Goal: Task Accomplishment & Management: Complete application form

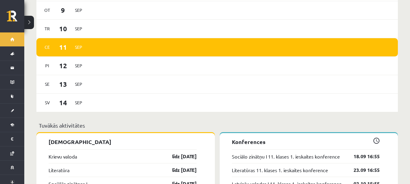
scroll to position [486, 0]
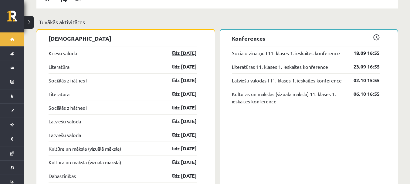
click at [187, 49] on link "līdz 15.09.25" at bounding box center [179, 52] width 35 height 7
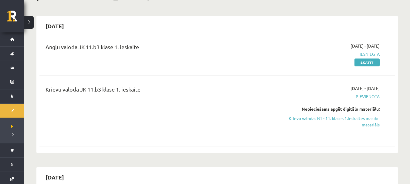
scroll to position [30, 0]
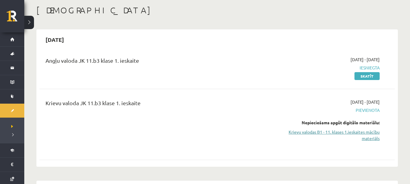
click at [366, 132] on link "Krievu valodas B1 - 11. klases 1.ieskaites mācību materiāls" at bounding box center [326, 135] width 105 height 13
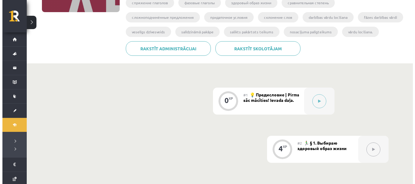
scroll to position [121, 0]
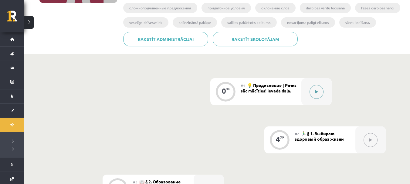
click at [318, 93] on icon at bounding box center [316, 92] width 3 height 4
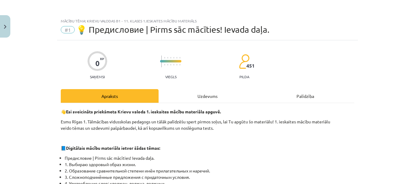
click at [218, 100] on div "Uzdevums" at bounding box center [207, 96] width 98 height 14
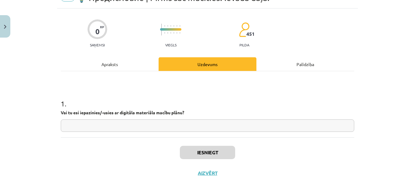
scroll to position [46, 0]
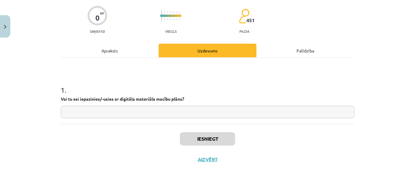
click at [218, 114] on input "text" at bounding box center [207, 112] width 293 height 12
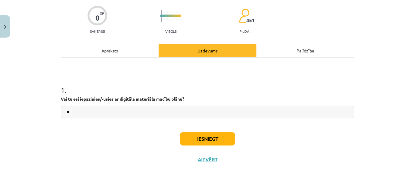
type input "*"
click at [208, 134] on button "Iesniegt" at bounding box center [207, 138] width 55 height 13
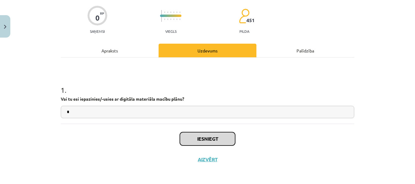
scroll to position [46, 0]
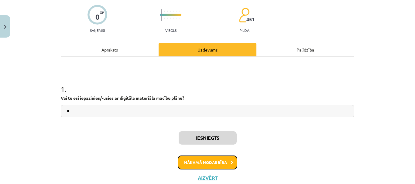
click at [220, 159] on button "Nākamā nodarbība" at bounding box center [208, 163] width 60 height 14
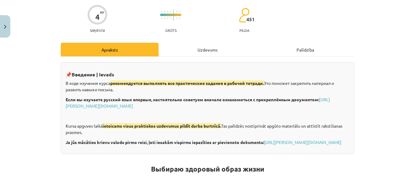
scroll to position [15, 0]
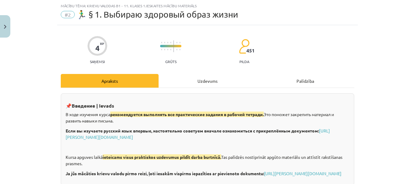
click at [195, 75] on div "Uzdevums" at bounding box center [207, 81] width 98 height 14
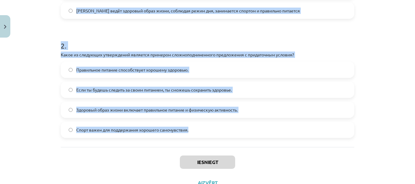
scroll to position [269, 0]
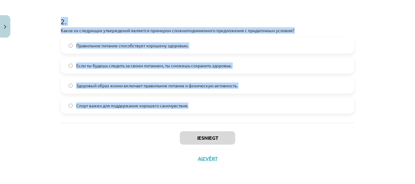
drag, startPoint x: 55, startPoint y: 54, endPoint x: 297, endPoint y: 107, distance: 247.7
copy form "Прочитайте текст и ответьте на вопрос "Какой образ жизни ведёт Олег, герой расс…"
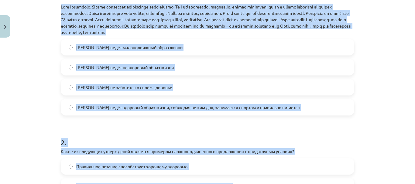
scroll to position [148, 0]
click at [175, 128] on h1 "2 ." at bounding box center [207, 137] width 293 height 19
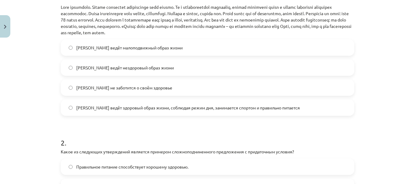
click at [217, 109] on span "Олег ведёт здоровый образ жизни, соблюдая режим дня, занимается спортом и прави…" at bounding box center [187, 108] width 223 height 6
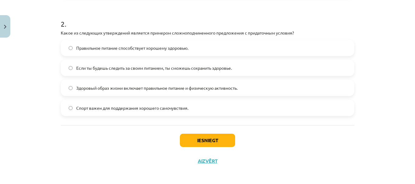
scroll to position [269, 0]
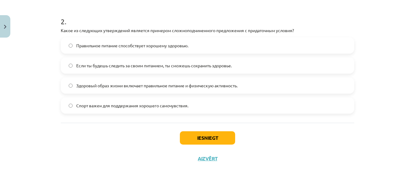
click at [167, 66] on span "Если ты будешь следить за своим питанием, ты сможешь сохранить здоровье." at bounding box center [153, 66] width 155 height 6
click at [209, 140] on button "Iesniegt" at bounding box center [207, 137] width 55 height 13
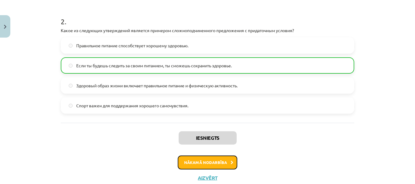
click at [205, 164] on button "Nākamā nodarbība" at bounding box center [208, 163] width 60 height 14
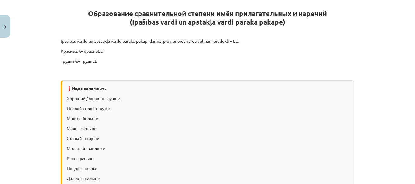
scroll to position [46, 0]
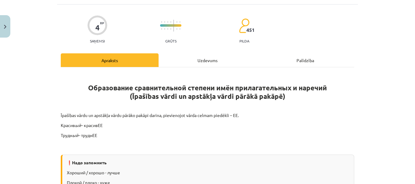
click at [197, 64] on div "Uzdevums" at bounding box center [207, 60] width 98 height 14
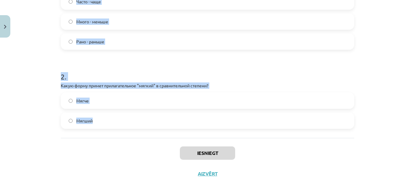
scroll to position [203, 0]
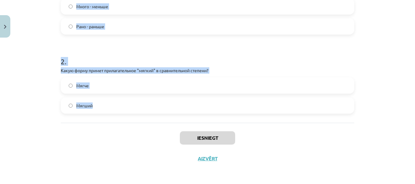
drag, startPoint x: 51, startPoint y: 38, endPoint x: 271, endPoint y: 120, distance: 235.2
click at [271, 120] on div "Mācību tēma: Krievu valodas b1 - 11. klases 1.ieskaites mācību materiāls #3 📖 §…" at bounding box center [207, 92] width 415 height 184
copy form "Какой из следующих наречий неправильно поставлен в форму сравнительной степени?…"
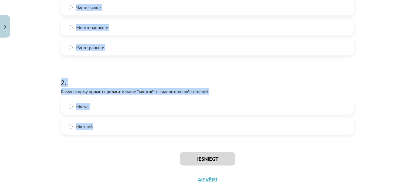
scroll to position [173, 0]
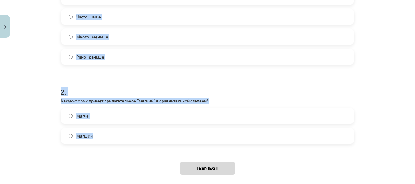
click at [166, 38] on label "Много - меньше" at bounding box center [207, 36] width 292 height 15
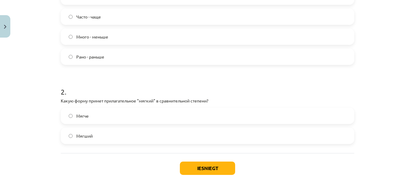
click at [155, 134] on label "Мягший" at bounding box center [207, 135] width 292 height 15
click at [192, 166] on button "Iesniegt" at bounding box center [207, 168] width 55 height 13
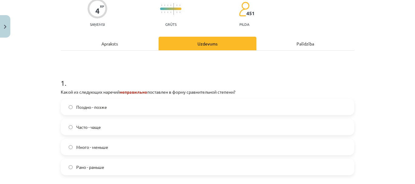
scroll to position [182, 0]
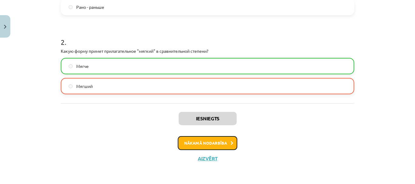
click at [193, 146] on button "Nākamā nodarbība" at bounding box center [208, 143] width 60 height 14
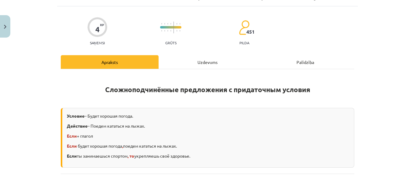
scroll to position [15, 0]
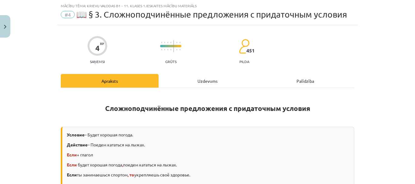
click at [189, 80] on div "Uzdevums" at bounding box center [207, 81] width 98 height 14
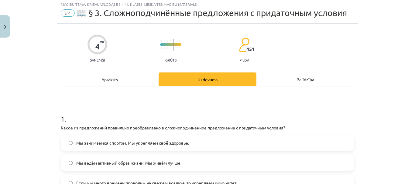
scroll to position [30, 0]
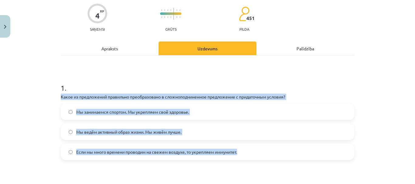
drag, startPoint x: 56, startPoint y: 114, endPoint x: 262, endPoint y: 154, distance: 209.4
click at [262, 154] on div "4 XP Saņemsi Grūts 451 pilda Apraksts Uzdevums Palīdzība 1 . Какое из предложен…" at bounding box center [207, 154] width 301 height 322
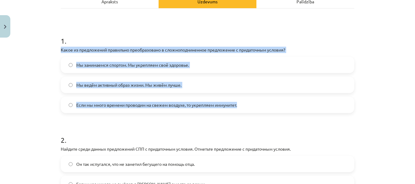
scroll to position [121, 0]
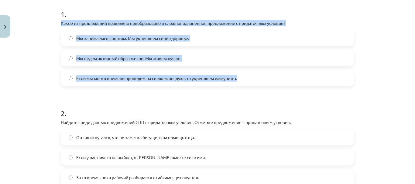
click at [51, 70] on div "Mācību tēma: Krievu valodas b1 - 11. klases 1.ieskaites mācību materiāls #4 📖 §…" at bounding box center [207, 92] width 415 height 184
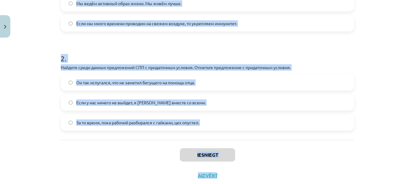
scroll to position [193, 0]
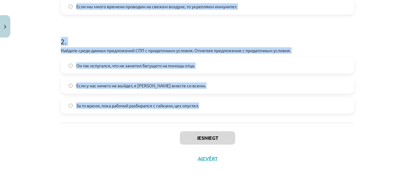
drag, startPoint x: 49, startPoint y: 19, endPoint x: 259, endPoint y: 109, distance: 228.3
click at [259, 109] on div "Mācību tēma: Krievu valodas b1 - 11. klases 1.ieskaites mācību materiāls #4 📖 §…" at bounding box center [207, 92] width 415 height 184
copy form "Какое из предложений правильно преобразовано в сложноподчиненное предложение с …"
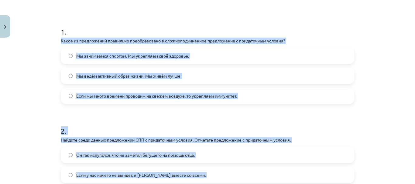
scroll to position [102, 0]
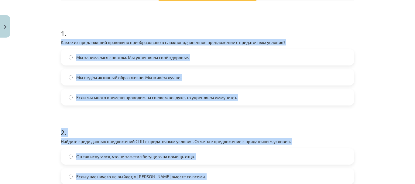
click at [166, 94] on span "Если мы много времени проводим на свежем воздухе, то укрепляем иммунитет." at bounding box center [156, 97] width 161 height 6
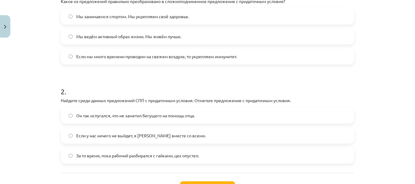
scroll to position [193, 0]
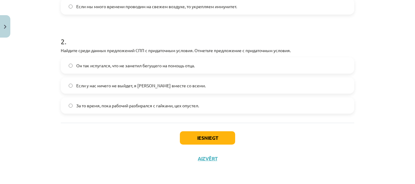
click at [144, 85] on span "Если у нас ничего не выйдет, я уеду вместе со всеми." at bounding box center [140, 86] width 129 height 6
click at [208, 138] on button "Iesniegt" at bounding box center [207, 137] width 55 height 13
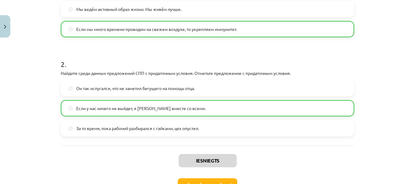
scroll to position [213, 0]
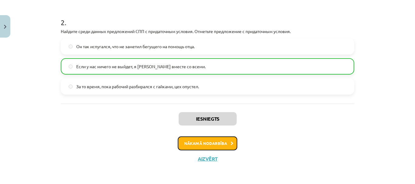
click at [219, 142] on button "Nākamā nodarbība" at bounding box center [208, 144] width 60 height 14
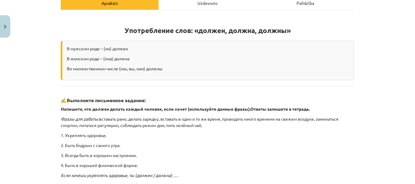
scroll to position [15, 0]
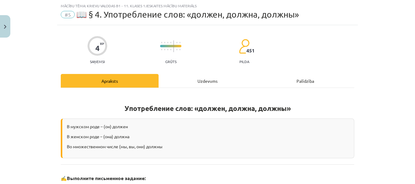
click at [202, 77] on div "Uzdevums" at bounding box center [207, 81] width 98 height 14
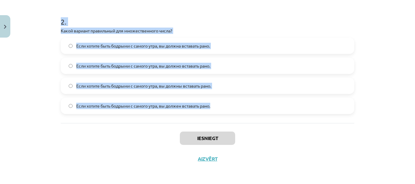
scroll to position [233, 0]
drag, startPoint x: 53, startPoint y: 62, endPoint x: 311, endPoint y: 110, distance: 263.1
click at [311, 110] on div "Mācību tēma: Krievu valodas b1 - 11. klases 1.ieskaites mācību materiāls #5 📖 §…" at bounding box center [207, 92] width 415 height 184
copy form "Какое из предложений правильно использует форму глагола "должен" или "должна" в…"
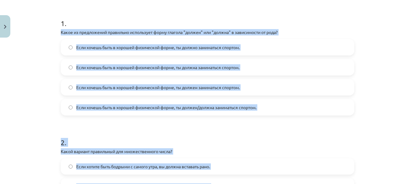
scroll to position [112, 0]
click at [244, 46] on label "Если хочешь быть в хорошей физической форме, ты должно заниматься спортом." at bounding box center [207, 47] width 292 height 15
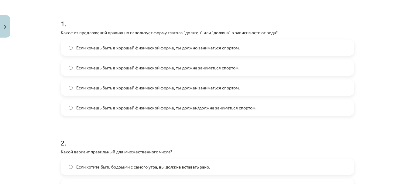
click at [232, 107] on span "Если хочешь быть в хорошей физической форме, ты должен/должна заниматься спорто…" at bounding box center [166, 108] width 180 height 6
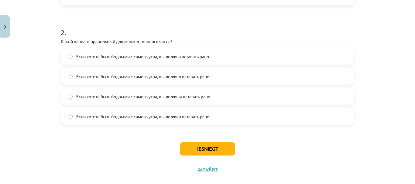
scroll to position [233, 0]
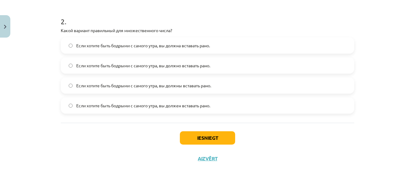
click at [215, 89] on label "Если хотите быть бодрыми с самого утра, вы должны вставать рано." at bounding box center [207, 85] width 292 height 15
click at [211, 136] on button "Iesniegt" at bounding box center [207, 137] width 55 height 13
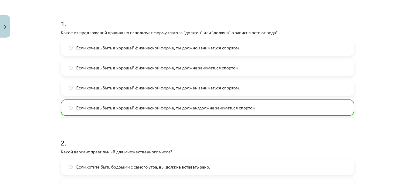
scroll to position [253, 0]
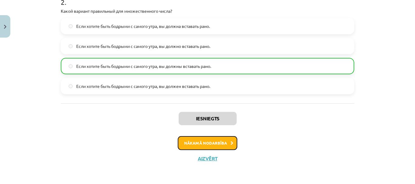
click at [209, 141] on button "Nākamā nodarbība" at bounding box center [208, 143] width 60 height 14
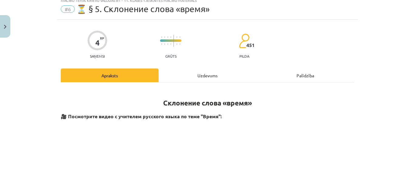
scroll to position [15, 0]
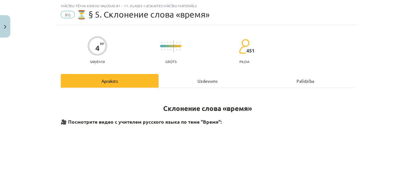
click at [196, 85] on div "Uzdevums" at bounding box center [207, 81] width 98 height 14
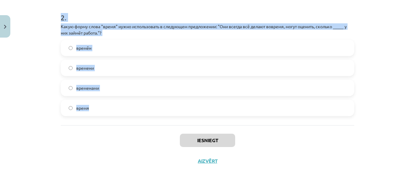
scroll to position [240, 0]
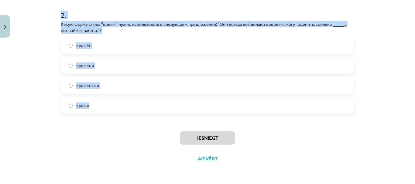
drag, startPoint x: 51, startPoint y: 86, endPoint x: 187, endPoint y: 99, distance: 136.3
click at [187, 99] on div "Mācību tēma: Krievu valodas b1 - 11. klases 1.ieskaites mācību materiāls #6 ⏳ §…" at bounding box center [207, 92] width 415 height 184
copy form "Какую форму слова "время" нужно использовать в предложении: "Нужно заранее реши…"
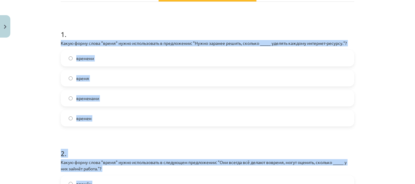
scroll to position [88, 0]
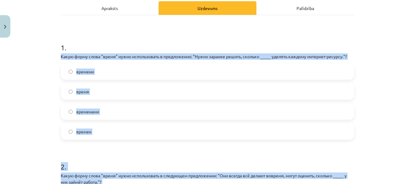
click at [135, 73] on label "времени" at bounding box center [207, 71] width 292 height 15
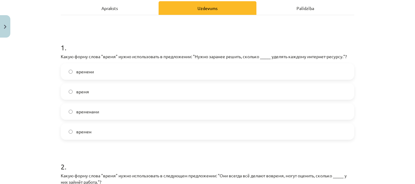
scroll to position [240, 0]
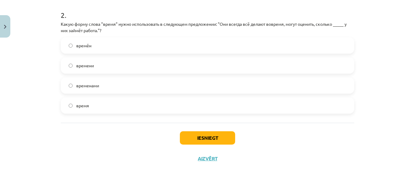
click at [134, 68] on label "времени" at bounding box center [207, 65] width 292 height 15
click at [196, 136] on button "Iesniegt" at bounding box center [207, 137] width 55 height 13
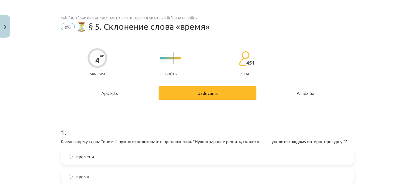
scroll to position [0, 0]
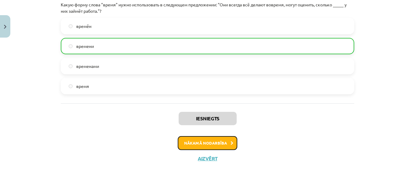
click at [208, 142] on button "Nākamā nodarbība" at bounding box center [208, 143] width 60 height 14
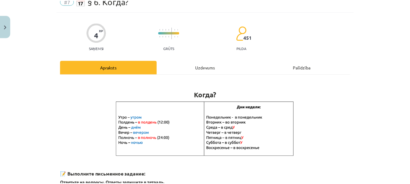
scroll to position [15, 0]
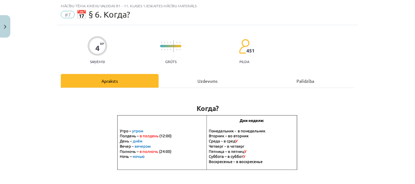
click at [182, 75] on div "Uzdevums" at bounding box center [207, 81] width 98 height 14
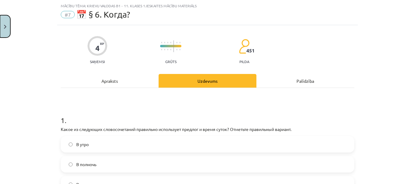
click at [6, 28] on img "Close" at bounding box center [5, 27] width 2 height 4
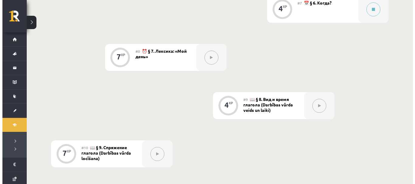
scroll to position [452, 0]
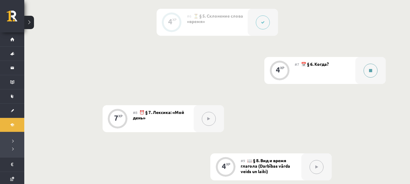
click at [365, 72] on button at bounding box center [371, 71] width 14 height 14
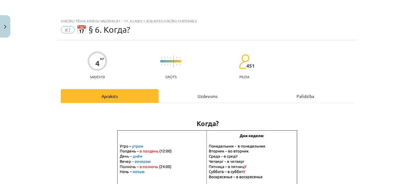
click at [196, 94] on div "Uzdevums" at bounding box center [207, 96] width 98 height 14
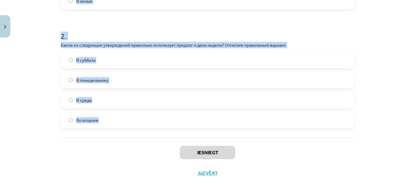
scroll to position [233, 0]
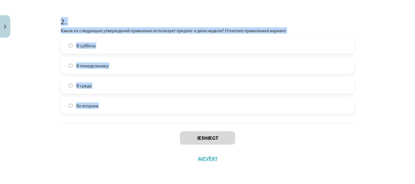
drag, startPoint x: 56, startPoint y: 32, endPoint x: 211, endPoint y: 116, distance: 176.5
copy form "Какое из следующих словосочетаний правильно использует предлог и время суток? О…"
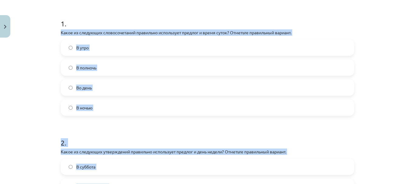
click at [141, 67] on label "В полночь" at bounding box center [207, 67] width 292 height 15
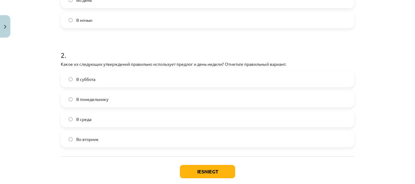
scroll to position [203, 0]
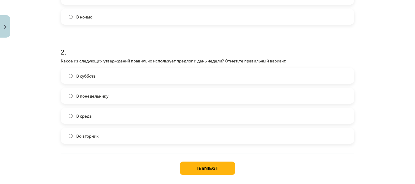
click at [132, 140] on label "Во вторник" at bounding box center [207, 135] width 292 height 15
click at [223, 168] on button "Iesniegt" at bounding box center [207, 168] width 55 height 13
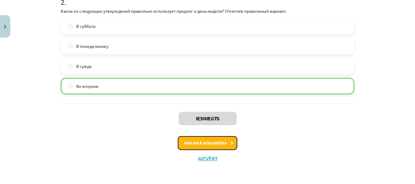
click at [206, 144] on button "Nākamā nodarbība" at bounding box center [208, 143] width 60 height 14
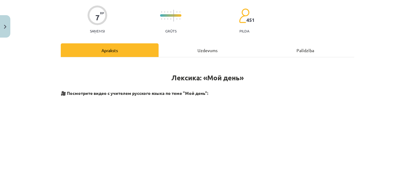
scroll to position [15, 0]
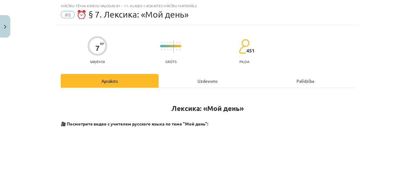
click at [211, 80] on div "Uzdevums" at bounding box center [207, 81] width 98 height 14
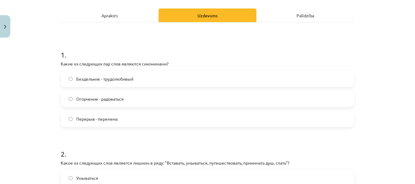
scroll to position [91, 0]
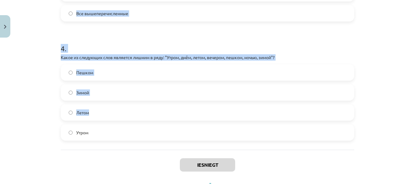
drag, startPoint x: 56, startPoint y: 52, endPoint x: 225, endPoint y: 115, distance: 180.5
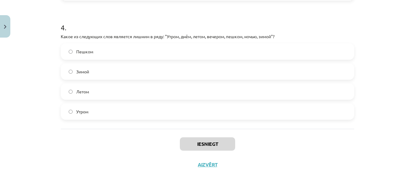
scroll to position [452, 0]
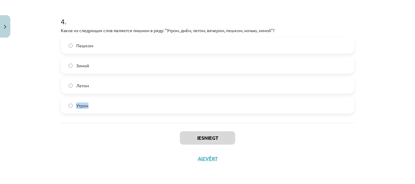
drag, startPoint x: 225, startPoint y: 115, endPoint x: 234, endPoint y: 90, distance: 27.0
click at [234, 90] on div "Пешком Зимой Летом Утром" at bounding box center [207, 75] width 293 height 77
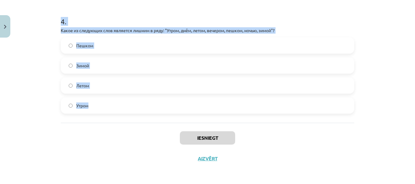
drag, startPoint x: 58, startPoint y: 117, endPoint x: 294, endPoint y: 98, distance: 237.3
copy form "Какие из следующих пар слов являются синонимами? Бездельник - трудолюбивый Огор…"
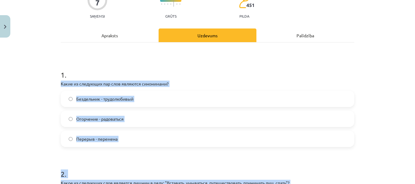
scroll to position [91, 0]
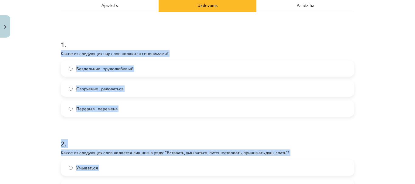
click at [167, 108] on label "Перерыв - перемена" at bounding box center [207, 108] width 292 height 15
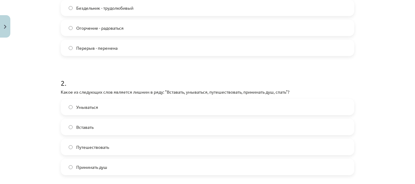
scroll to position [213, 0]
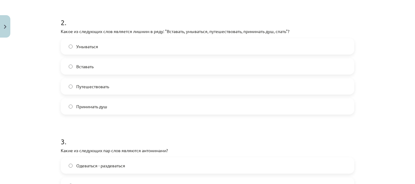
click at [152, 87] on label "Путешествовать" at bounding box center [207, 86] width 292 height 15
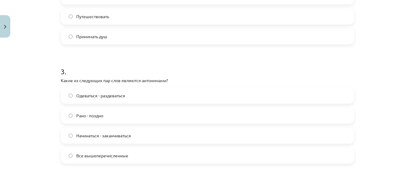
scroll to position [334, 0]
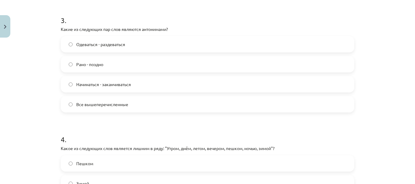
click at [162, 108] on label "Все вышеперечисленные" at bounding box center [207, 104] width 292 height 15
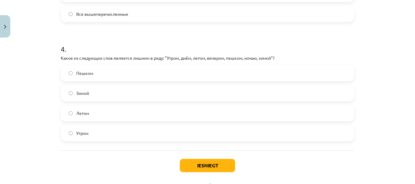
scroll to position [425, 0]
click at [137, 72] on label "Пешком" at bounding box center [207, 72] width 292 height 15
click at [217, 160] on button "Iesniegt" at bounding box center [207, 164] width 55 height 13
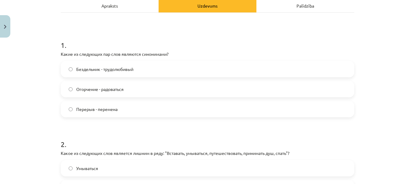
scroll to position [88, 0]
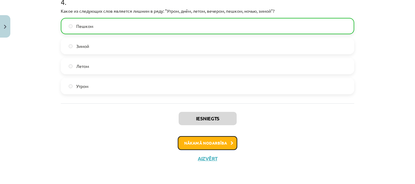
click at [215, 146] on button "Nākamā nodarbība" at bounding box center [208, 143] width 60 height 14
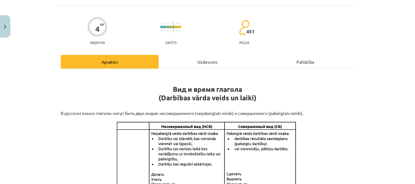
scroll to position [15, 0]
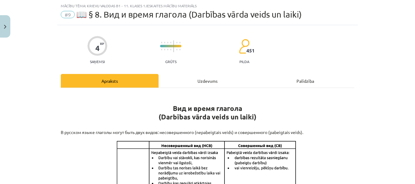
click at [203, 81] on div "Uzdevums" at bounding box center [207, 81] width 98 height 14
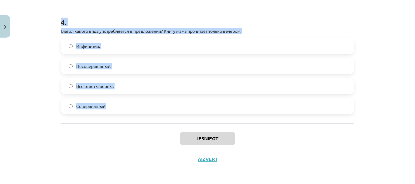
scroll to position [472, 0]
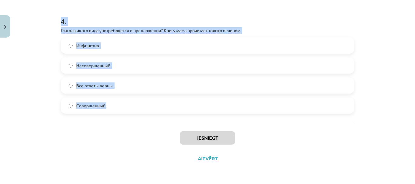
drag, startPoint x: 53, startPoint y: 35, endPoint x: 290, endPoint y: 111, distance: 248.7
click at [290, 111] on div "Mācību tēma: Krievu valodas b1 - 11. klases 1.ieskaites mācību materiāls #9 📖 §…" at bounding box center [207, 92] width 415 height 184
copy form "Глагол какого вида употребляется в предложении? Снег выпал только в конце декаб…"
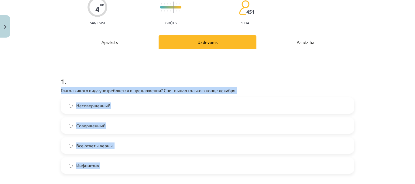
scroll to position [108, 0]
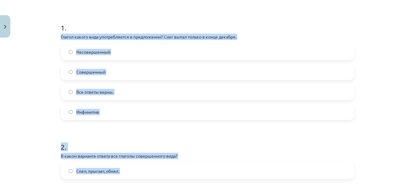
click at [141, 72] on label "Совершенный" at bounding box center [207, 71] width 292 height 15
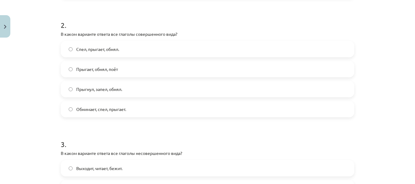
scroll to position [229, 0]
click at [121, 91] on label "Прыгнул, запел, обнял." at bounding box center [207, 89] width 292 height 15
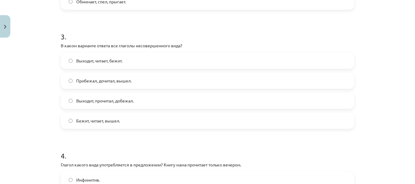
scroll to position [351, 0]
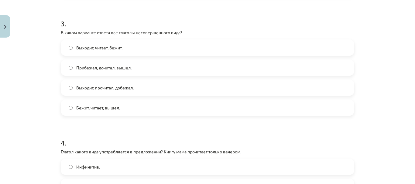
click at [141, 47] on label "Выходит, читает, бежит." at bounding box center [207, 47] width 292 height 15
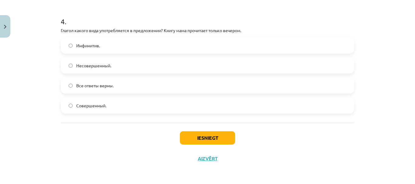
scroll to position [442, 0]
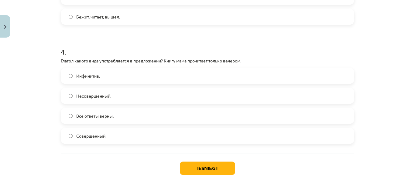
click at [149, 138] on label "Совершенный." at bounding box center [207, 135] width 292 height 15
click at [204, 165] on button "Iesniegt" at bounding box center [207, 168] width 55 height 13
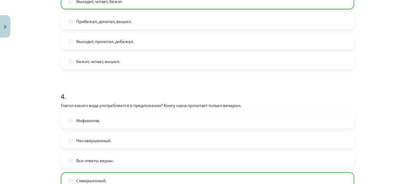
scroll to position [492, 0]
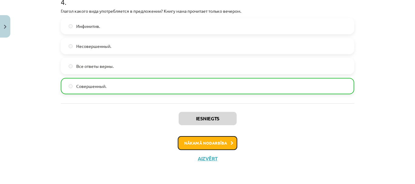
click at [219, 141] on button "Nākamā nodarbība" at bounding box center [208, 143] width 60 height 14
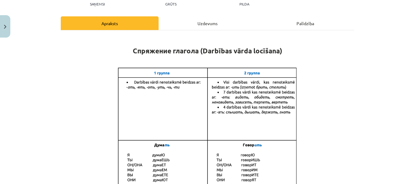
scroll to position [15, 0]
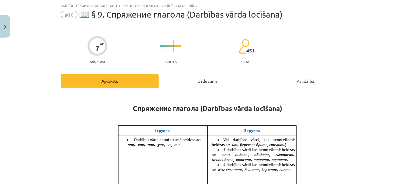
click at [203, 79] on div "Uzdevums" at bounding box center [207, 81] width 98 height 14
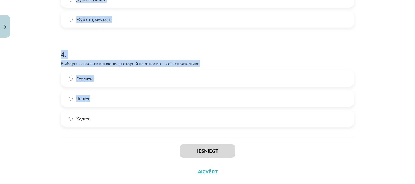
scroll to position [392, 0]
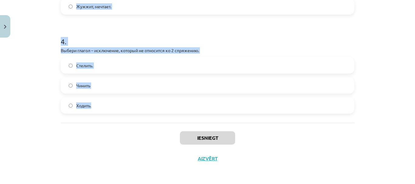
drag, startPoint x: 51, startPoint y: 26, endPoint x: 196, endPoint y: 111, distance: 168.6
click at [196, 111] on div "Mācību tēma: Krievu valodas b1 - 11. klases 1.ieskaites mācību materiāls #10 📖 …" at bounding box center [207, 92] width 415 height 184
copy form "Выбери вариант с глаголами во 2 спряжении. Молчит, говорит. Думает, читает. Жуж…"
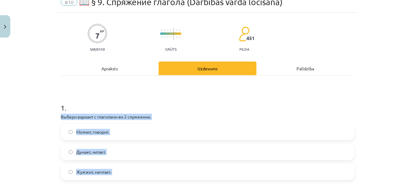
scroll to position [88, 0]
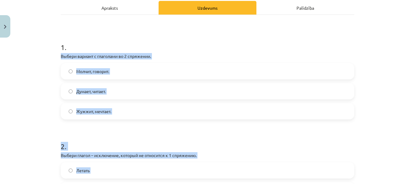
click at [195, 67] on label "Молчит, говорит." at bounding box center [207, 71] width 292 height 15
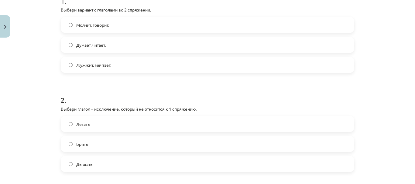
scroll to position [179, 0]
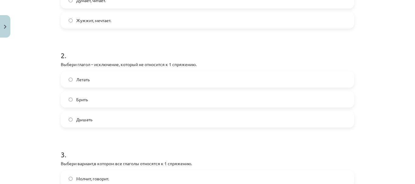
click at [165, 103] on label "Брить" at bounding box center [207, 99] width 292 height 15
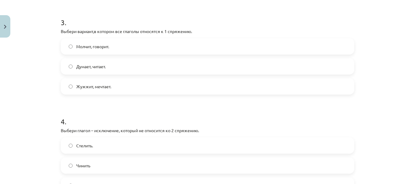
scroll to position [301, 0]
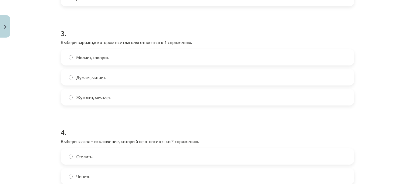
click at [125, 80] on label "Думает, читает." at bounding box center [207, 77] width 292 height 15
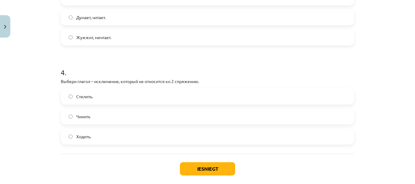
scroll to position [392, 0]
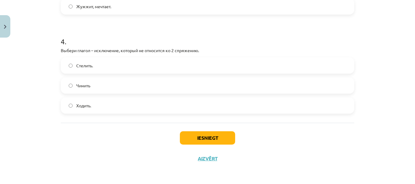
click at [134, 69] on label "Стелить." at bounding box center [207, 65] width 292 height 15
click at [185, 138] on button "Iesniegt" at bounding box center [207, 137] width 55 height 13
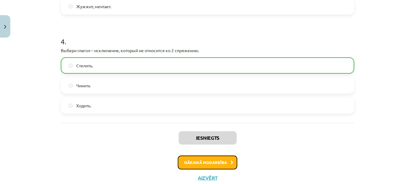
click at [205, 165] on button "Nākamā nodarbība" at bounding box center [208, 163] width 60 height 14
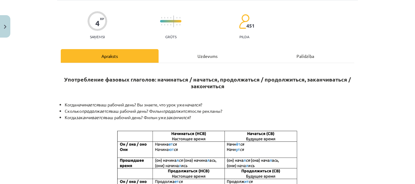
scroll to position [15, 0]
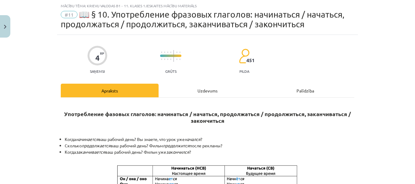
click at [188, 92] on div "Uzdevums" at bounding box center [207, 91] width 98 height 14
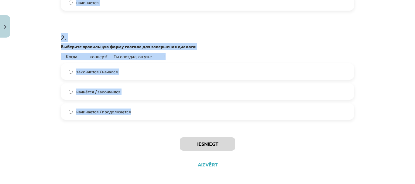
scroll to position [233, 0]
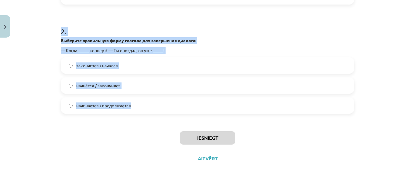
drag, startPoint x: 56, startPoint y: 47, endPoint x: 211, endPoint y: 117, distance: 170.0
copy form "Выберите правильную форму глагола для завершения предложения: Я свободный худож…"
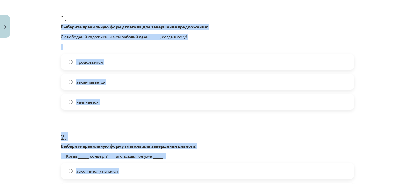
scroll to position [112, 0]
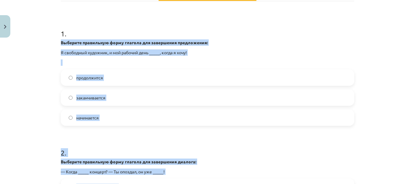
click at [202, 42] on strong "Выберите правильную форму глагола для завершения предложения:" at bounding box center [134, 42] width 147 height 5
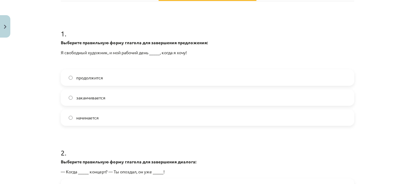
drag, startPoint x: 128, startPoint y: 114, endPoint x: 157, endPoint y: 12, distance: 105.8
click at [128, 113] on label "начинается" at bounding box center [207, 117] width 292 height 15
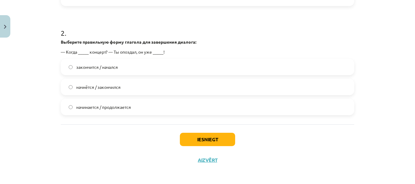
scroll to position [233, 0]
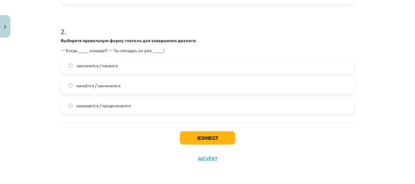
click at [189, 14] on form "1 . Выберите правильную форму глагола для завершения предложения: Я свободный х…" at bounding box center [207, 5] width 293 height 216
click at [142, 88] on label "начнётся / закончился" at bounding box center [207, 85] width 292 height 15
click at [217, 141] on button "Iesniegt" at bounding box center [207, 137] width 55 height 13
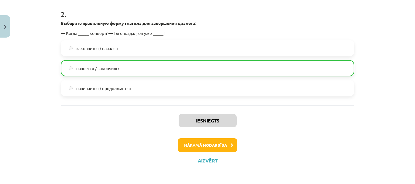
scroll to position [253, 0]
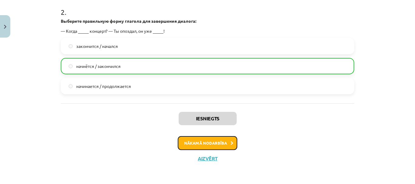
click at [216, 148] on button "Nākamā nodarbība" at bounding box center [208, 143] width 60 height 14
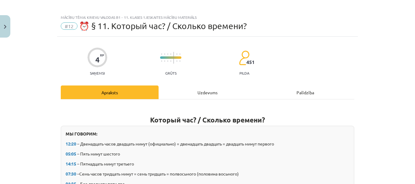
scroll to position [0, 0]
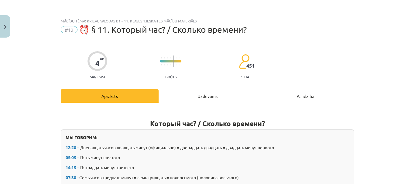
click at [202, 98] on div "Uzdevums" at bounding box center [207, 96] width 98 height 14
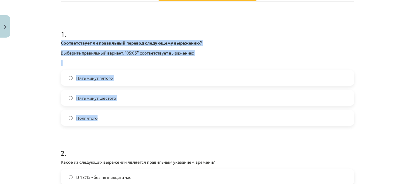
scroll to position [112, 0]
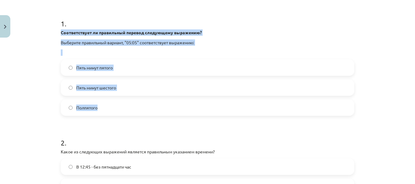
drag, startPoint x: 54, startPoint y: 61, endPoint x: 220, endPoint y: 112, distance: 173.1
click at [220, 112] on div "Mācību tēma: Krievu valodas b1 - 11. klases 1.ieskaites mācību materiāls #12 ⏰ …" at bounding box center [207, 92] width 415 height 184
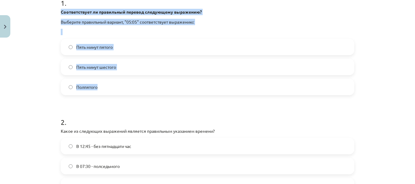
scroll to position [142, 0]
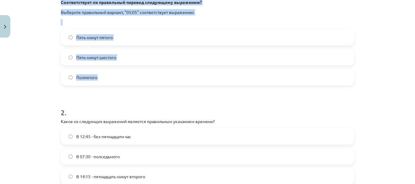
click at [150, 58] on label "Пять минут шестого" at bounding box center [207, 57] width 292 height 15
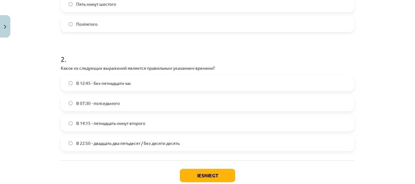
scroll to position [203, 0]
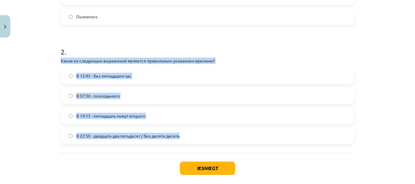
drag, startPoint x: 49, startPoint y: 58, endPoint x: 198, endPoint y: 135, distance: 167.3
click at [198, 135] on div "Mācību tēma: Krievu valodas b1 - 11. klases 1.ieskaites mācību materiāls #12 ⏰ …" at bounding box center [207, 92] width 415 height 184
drag, startPoint x: 198, startPoint y: 135, endPoint x: 226, endPoint y: 66, distance: 74.2
click at [226, 66] on div "2 . Какое из следующих выражений является правильным указанием времени? В 12:45…" at bounding box center [207, 90] width 293 height 107
drag, startPoint x: 52, startPoint y: 58, endPoint x: 230, endPoint y: 128, distance: 191.0
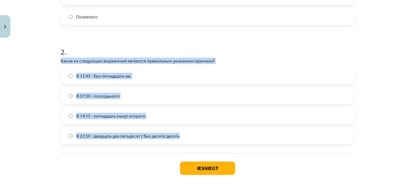
click at [230, 128] on div "Mācību tēma: Krievu valodas b1 - 11. klases 1.ieskaites mācību materiāls #12 ⏰ …" at bounding box center [207, 92] width 415 height 184
click at [147, 136] on span "В 22:50 - двадцать два пятьдесят / без десяти десять" at bounding box center [127, 136] width 103 height 6
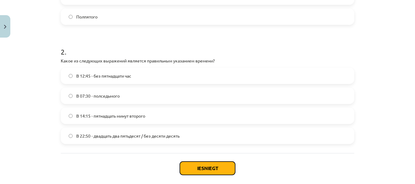
click at [220, 172] on button "Iesniegt" at bounding box center [207, 168] width 55 height 13
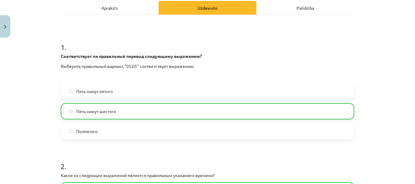
scroll to position [233, 0]
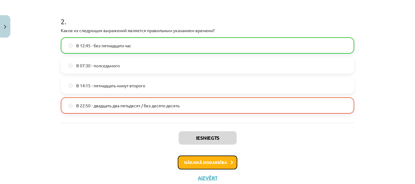
click at [206, 161] on button "Nākamā nodarbība" at bounding box center [208, 163] width 60 height 14
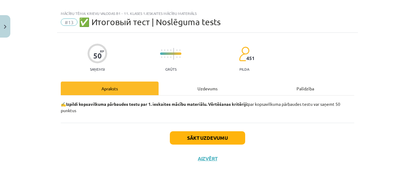
click at [193, 95] on div "Uzdevums" at bounding box center [207, 89] width 98 height 14
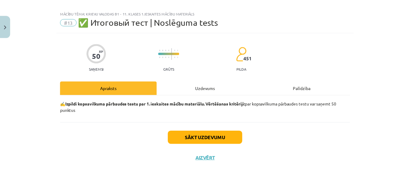
scroll to position [233, 0]
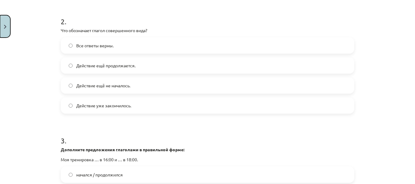
click at [6, 29] on button "Close" at bounding box center [5, 26] width 10 height 22
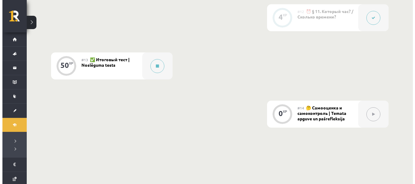
scroll to position [755, 0]
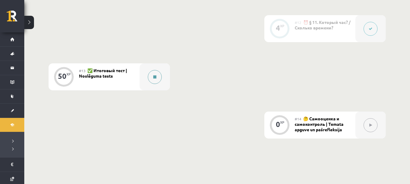
click at [154, 78] on icon at bounding box center [154, 77] width 3 height 4
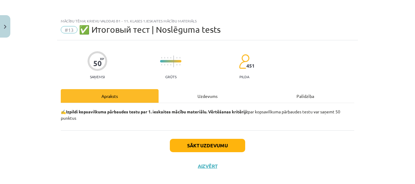
click at [216, 96] on div "Uzdevums" at bounding box center [207, 96] width 98 height 14
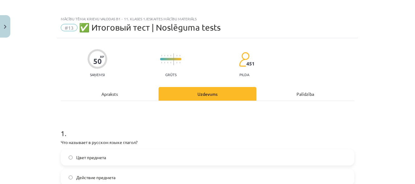
scroll to position [0, 0]
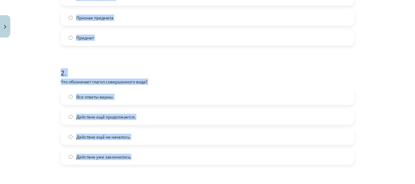
drag, startPoint x: 56, startPoint y: 144, endPoint x: 139, endPoint y: 153, distance: 84.0
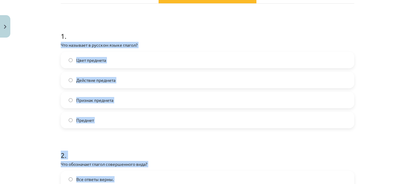
scroll to position [91, 0]
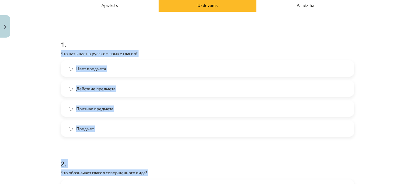
click at [53, 55] on div "Mācību tēma: Krievu valodas b1 - 11. klases 1.ieskaites mācību materiāls #13 ✅ …" at bounding box center [207, 92] width 415 height 184
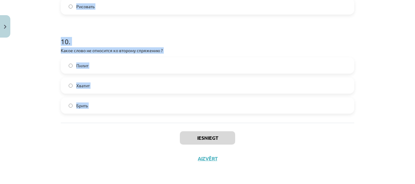
scroll to position [1230, 0]
drag, startPoint x: 53, startPoint y: 55, endPoint x: 193, endPoint y: 109, distance: 150.6
click at [193, 109] on div "Mācību tēma: Krievu valodas b1 - 11. klases 1.ieskaites mācību materiāls #13 ✅ …" at bounding box center [207, 92] width 415 height 184
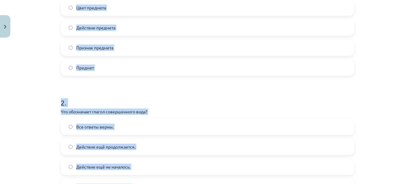
scroll to position [76, 0]
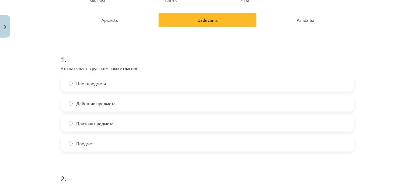
click at [151, 143] on label "Предмет" at bounding box center [207, 143] width 292 height 15
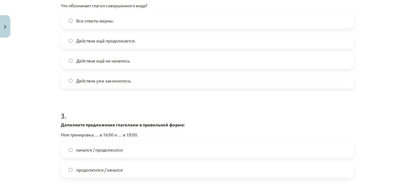
scroll to position [228, 0]
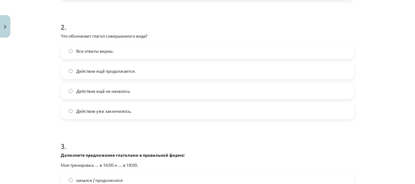
click at [155, 109] on label "Действие уже закончилось." at bounding box center [207, 111] width 292 height 15
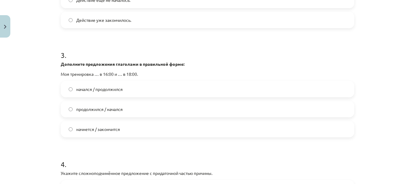
scroll to position [349, 0]
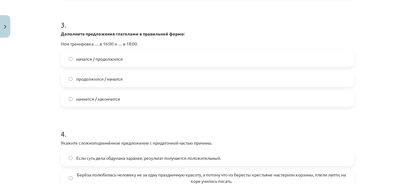
click at [152, 103] on label "начнется / закончится" at bounding box center [207, 98] width 292 height 15
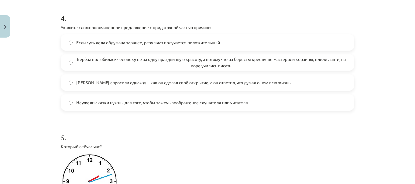
scroll to position [471, 0]
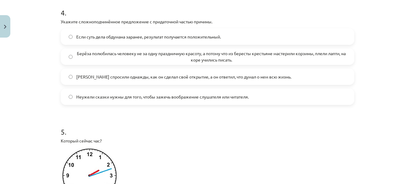
click at [149, 52] on span "Берёза полюбилась человеку не за одну праздничную красоту, а потому что из бере…" at bounding box center [211, 56] width 270 height 13
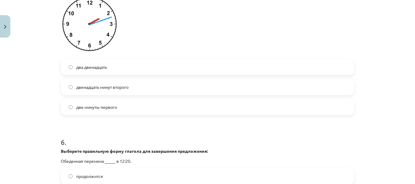
scroll to position [592, 0]
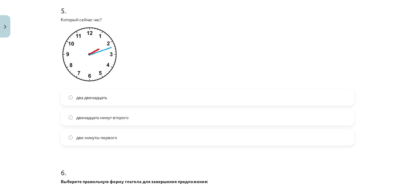
click at [139, 97] on label "два двенадцать" at bounding box center [207, 97] width 292 height 15
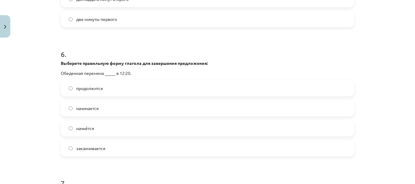
scroll to position [714, 0]
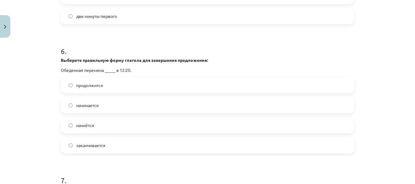
click at [136, 107] on label "начинается" at bounding box center [207, 105] width 292 height 15
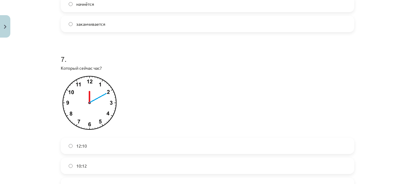
scroll to position [896, 0]
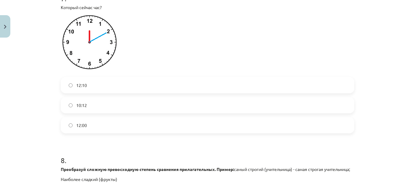
click at [133, 86] on label "12:10" at bounding box center [207, 85] width 292 height 15
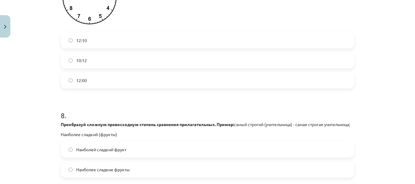
scroll to position [1017, 0]
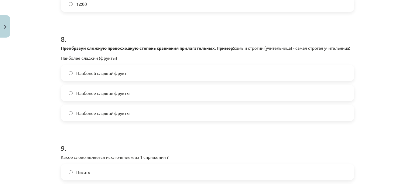
click at [144, 101] on label "Наиболее сладкие фрукты" at bounding box center [207, 93] width 292 height 15
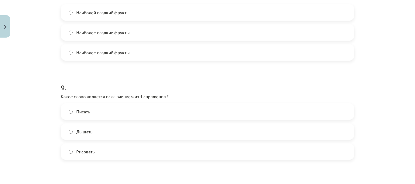
scroll to position [1108, 0]
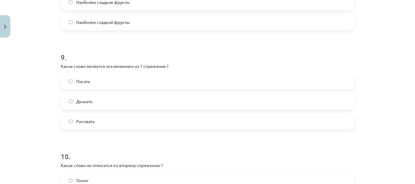
click at [133, 109] on label "Дышать" at bounding box center [207, 101] width 292 height 15
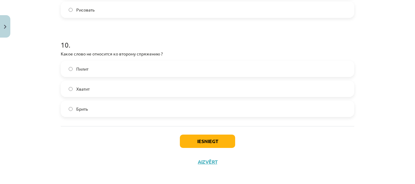
scroll to position [1230, 0]
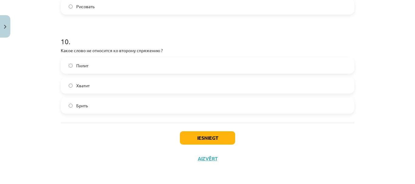
click at [132, 101] on label "Брить" at bounding box center [207, 105] width 292 height 15
click at [197, 136] on button "Iesniegt" at bounding box center [207, 137] width 55 height 13
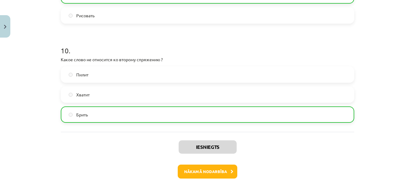
scroll to position [1249, 0]
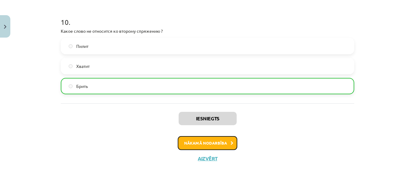
click at [198, 138] on button "Nākamā nodarbība" at bounding box center [208, 143] width 60 height 14
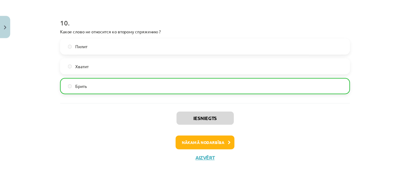
scroll to position [1, 0]
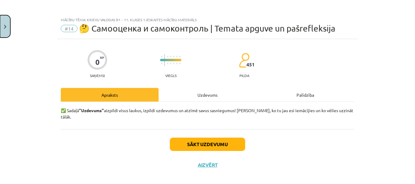
click at [8, 28] on button "Close" at bounding box center [5, 26] width 10 height 22
click at [6, 14] on div "Mācību tēma: Krievu valodas b1 - 11. klases 1.ieskaites mācību materiāls #14 🤔 …" at bounding box center [207, 92] width 415 height 184
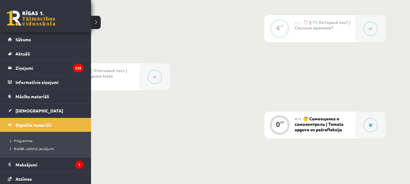
click at [15, 15] on link at bounding box center [31, 18] width 49 height 15
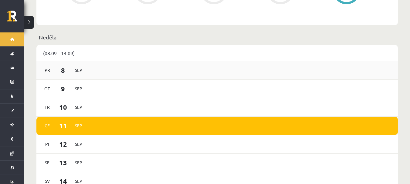
scroll to position [486, 0]
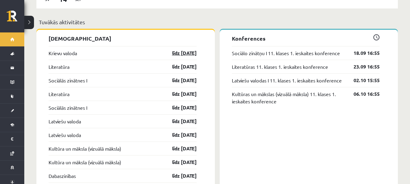
click at [186, 49] on link "līdz 15.09.25" at bounding box center [179, 52] width 35 height 7
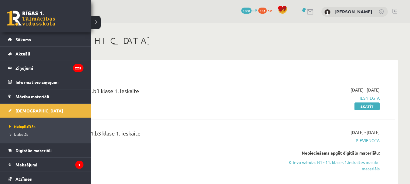
click at [21, 17] on link at bounding box center [31, 18] width 49 height 15
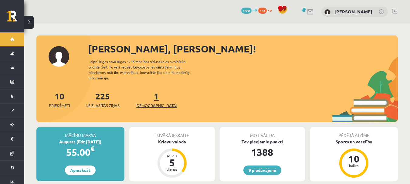
click at [147, 103] on span "[DEMOGRAPHIC_DATA]" at bounding box center [156, 106] width 42 height 6
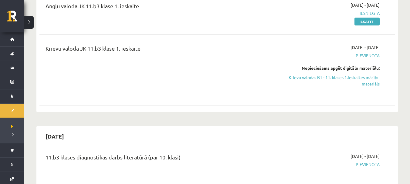
scroll to position [91, 0]
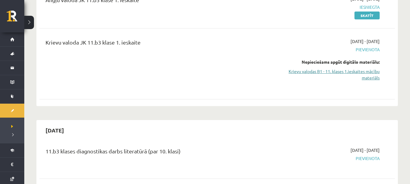
click at [320, 77] on link "Krievu valodas B1 - 11. klases 1.ieskaites mācību materiāls" at bounding box center [326, 74] width 105 height 13
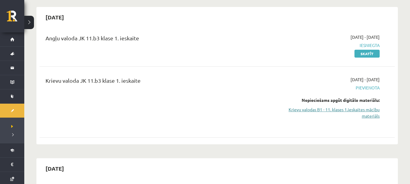
scroll to position [30, 0]
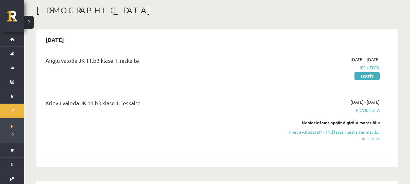
click at [368, 109] on span "Pievienota" at bounding box center [326, 110] width 105 height 6
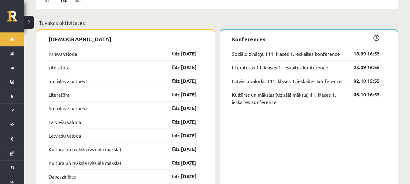
scroll to position [455, 0]
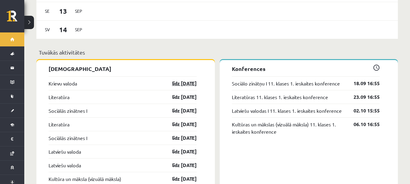
click at [177, 80] on link "līdz [DATE]" at bounding box center [179, 83] width 35 height 7
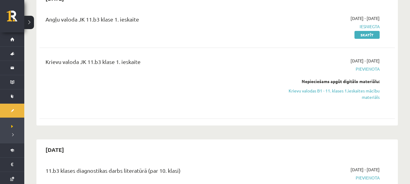
scroll to position [61, 0]
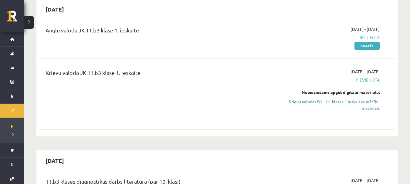
click at [332, 106] on link "Krievu valodas B1 - 11. klases 1.ieskaites mācību materiāls" at bounding box center [326, 105] width 105 height 13
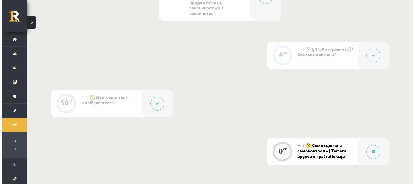
scroll to position [816, 0]
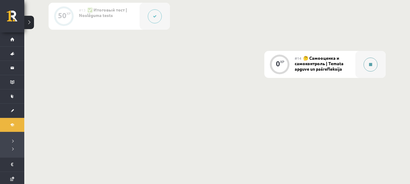
click at [380, 66] on div at bounding box center [371, 64] width 30 height 27
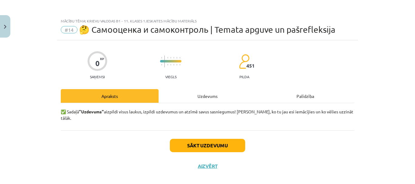
scroll to position [1, 0]
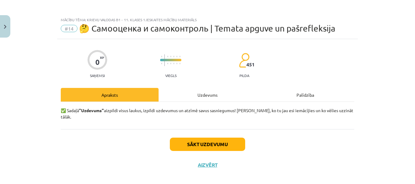
click at [206, 97] on div "Uzdevums" at bounding box center [207, 95] width 98 height 14
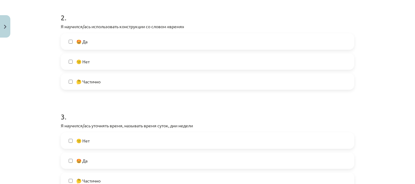
scroll to position [214, 0]
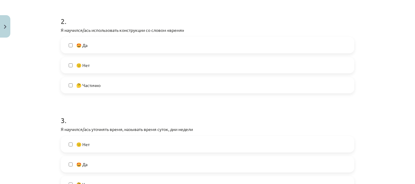
click at [156, 46] on label "🤩 Да" at bounding box center [207, 45] width 292 height 15
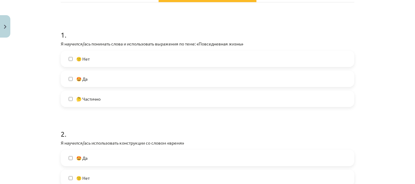
scroll to position [92, 0]
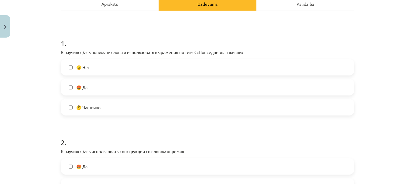
click at [156, 83] on label "🤩 Да" at bounding box center [207, 87] width 292 height 15
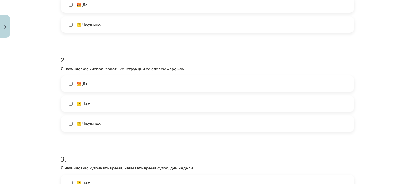
scroll to position [244, 0]
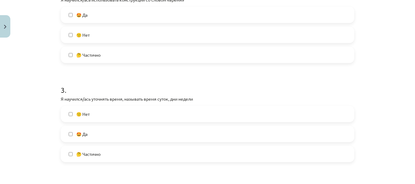
click at [146, 132] on label "🤩 Да" at bounding box center [207, 134] width 292 height 15
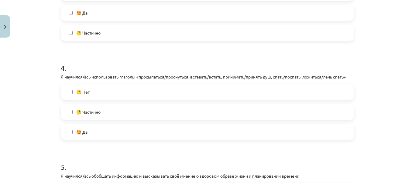
click at [132, 126] on label "🤩 Да" at bounding box center [207, 131] width 292 height 15
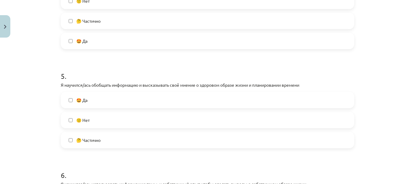
click at [133, 102] on label "🤩 Да" at bounding box center [207, 100] width 292 height 15
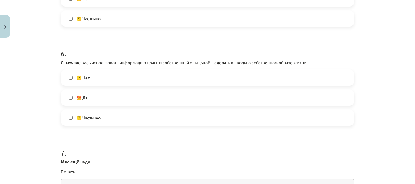
scroll to position [578, 0]
click at [113, 94] on label "🤩 Да" at bounding box center [207, 97] width 292 height 15
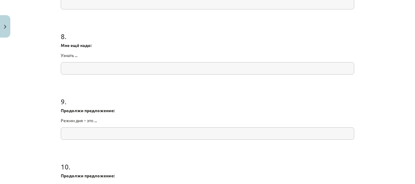
scroll to position [848, 0]
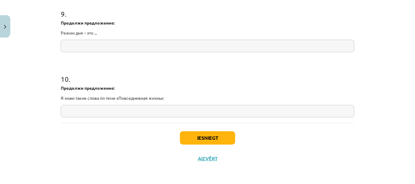
click at [120, 113] on input "text" at bounding box center [207, 111] width 293 height 12
type input "*"
click at [110, 48] on input "text" at bounding box center [207, 46] width 293 height 12
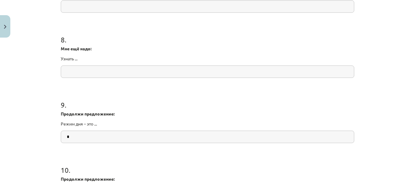
type input "*"
click at [109, 74] on input "text" at bounding box center [207, 72] width 293 height 12
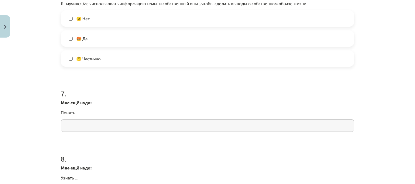
scroll to position [635, 0]
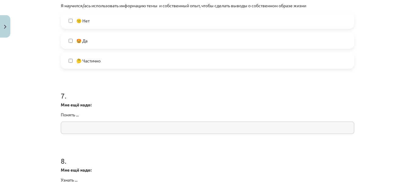
type input "*"
click at [110, 128] on input "text" at bounding box center [207, 128] width 293 height 12
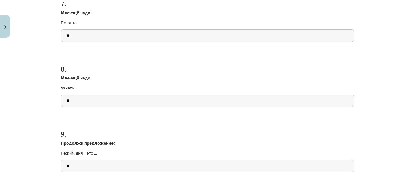
scroll to position [848, 0]
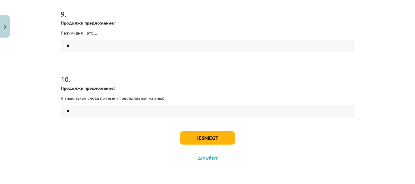
type input "*"
click at [226, 140] on button "Iesniegt" at bounding box center [207, 137] width 55 height 13
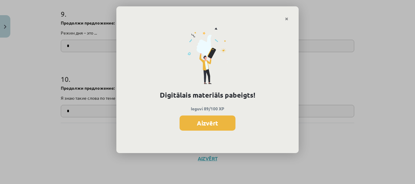
scroll to position [815, 0]
click at [216, 128] on button "Aizvērt" at bounding box center [207, 123] width 56 height 15
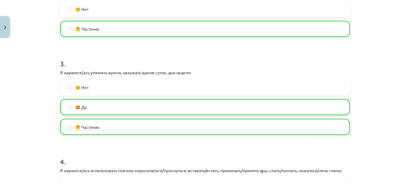
scroll to position [0, 0]
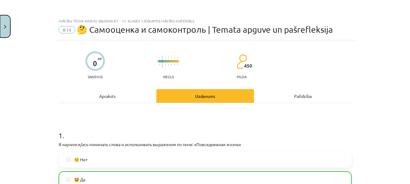
click at [5, 20] on button "Close" at bounding box center [5, 26] width 10 height 22
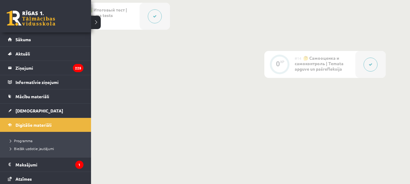
click at [11, 25] on link at bounding box center [31, 18] width 49 height 15
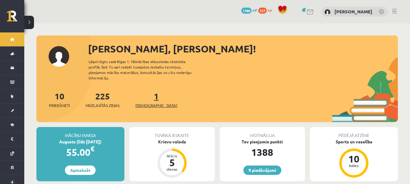
click at [144, 103] on span "[DEMOGRAPHIC_DATA]" at bounding box center [156, 106] width 42 height 6
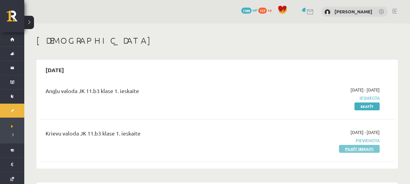
click at [373, 150] on link "Pildīt ieskaiti" at bounding box center [359, 149] width 41 height 8
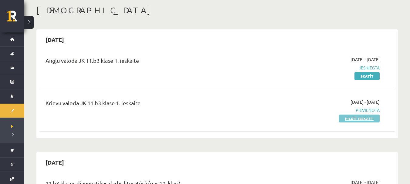
click at [365, 116] on link "Pildīt ieskaiti" at bounding box center [359, 119] width 41 height 8
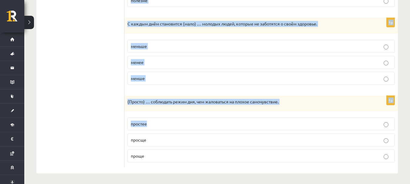
scroll to position [342, 0]
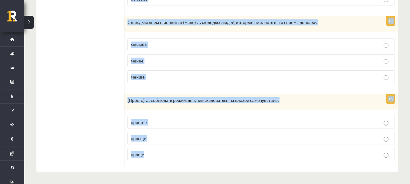
drag, startPoint x: 127, startPoint y: 48, endPoint x: 268, endPoint y: 148, distance: 173.0
copy form "Выберите правильную форму сравнительной степени. 1p Если будешь соблюдать режим…"
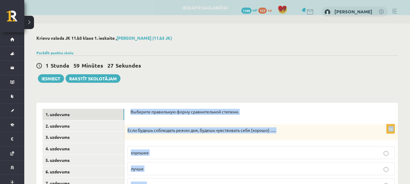
scroll to position [61, 0]
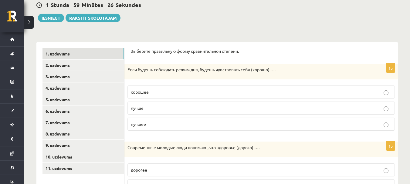
click at [179, 104] on label "лучше" at bounding box center [261, 108] width 267 height 13
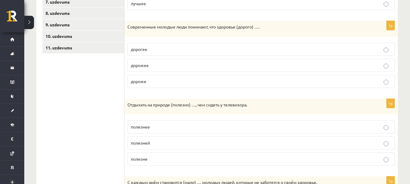
scroll to position [182, 0]
click at [179, 82] on p "дороже" at bounding box center [261, 81] width 261 height 6
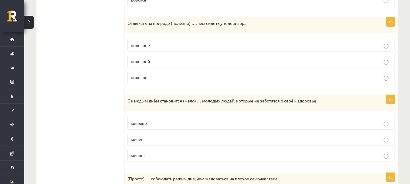
scroll to position [273, 0]
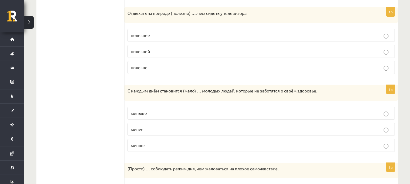
click at [165, 112] on p "меньше" at bounding box center [261, 113] width 261 height 6
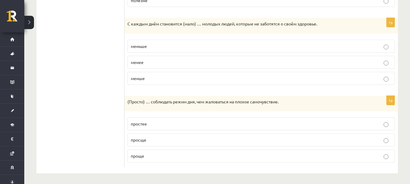
scroll to position [342, 0]
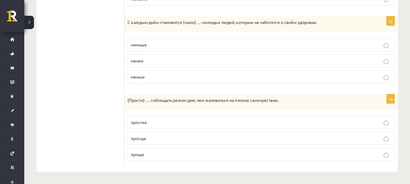
click at [181, 156] on p "проще" at bounding box center [261, 154] width 261 height 6
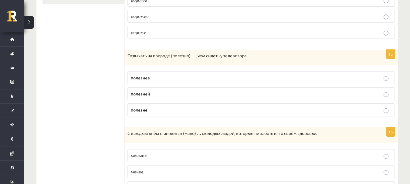
scroll to position [221, 0]
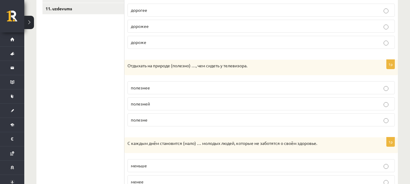
click at [166, 88] on p "полезнее" at bounding box center [261, 88] width 261 height 6
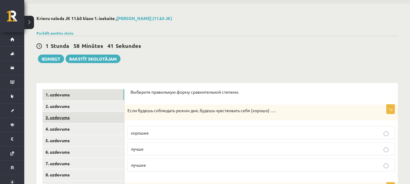
scroll to position [30, 0]
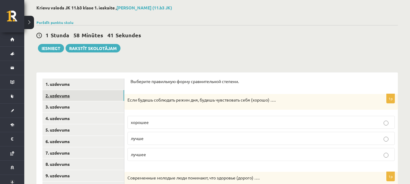
click at [71, 100] on link "2. uzdevums" at bounding box center [84, 95] width 82 height 11
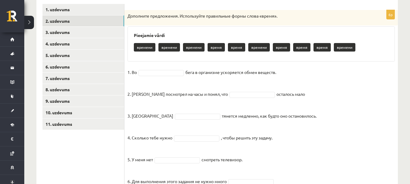
scroll to position [132, 0]
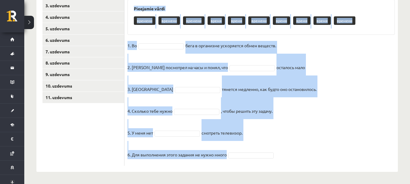
drag, startPoint x: 127, startPoint y: 82, endPoint x: 322, endPoint y: 155, distance: 208.1
click at [322, 155] on div "6p Дополните предложения. Используйте правильные формы слова «время». Pieejamie…" at bounding box center [261, 74] width 274 height 183
copy div "Дополните предложения. Используйте правильные формы слова «время». Pieejamie vā…"
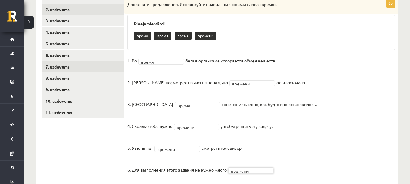
scroll to position [71, 0]
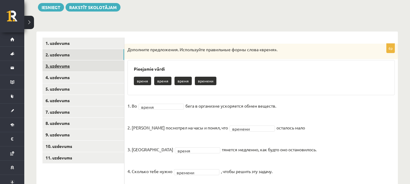
click at [71, 69] on link "3. uzdevums" at bounding box center [84, 65] width 82 height 11
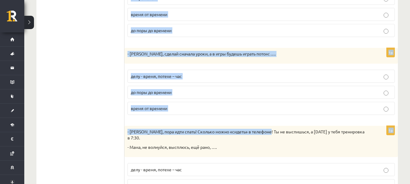
scroll to position [299, 0]
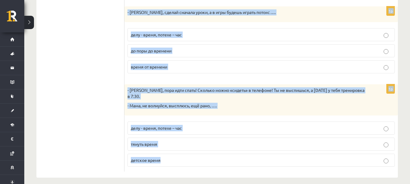
drag, startPoint x: 129, startPoint y: 39, endPoint x: 266, endPoint y: 149, distance: 175.6
copy form "Дополните мини-диалоги. Выберите верный фразеологизм. 1p – Я потерял ключи от к…"
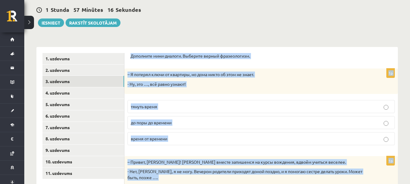
scroll to position [56, 0]
click at [184, 120] on p "до поры до времени" at bounding box center [261, 122] width 261 height 6
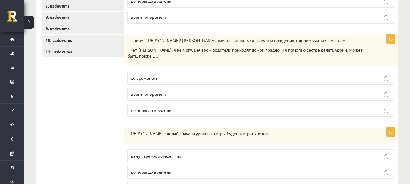
scroll to position [208, 0]
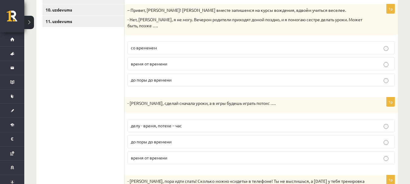
click at [164, 52] on label "со временем" at bounding box center [261, 47] width 267 height 13
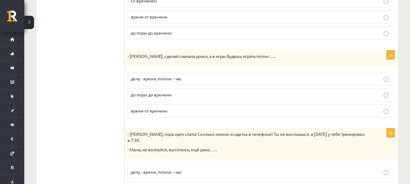
scroll to position [269, 0]
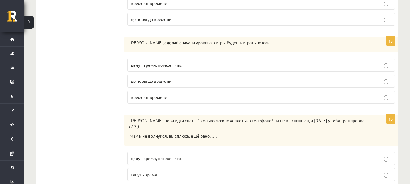
click at [167, 62] on p "делу - время, потехе – час" at bounding box center [261, 65] width 261 height 6
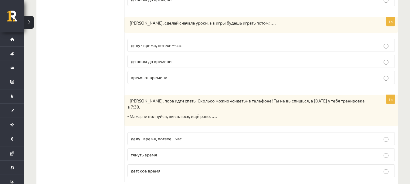
scroll to position [299, 0]
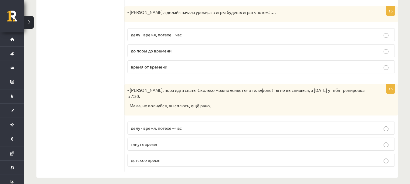
click at [194, 141] on p "тянуть время" at bounding box center [261, 144] width 261 height 6
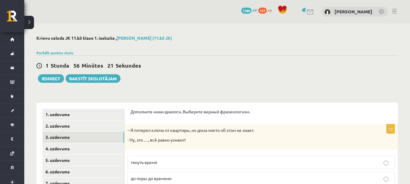
scroll to position [91, 0]
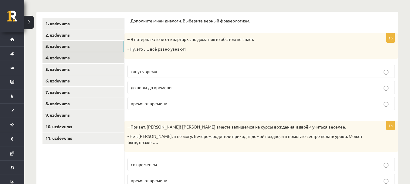
click at [70, 60] on link "4. uzdevums" at bounding box center [84, 57] width 82 height 11
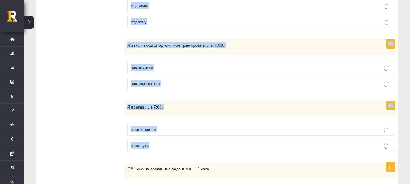
scroll to position [447, 0]
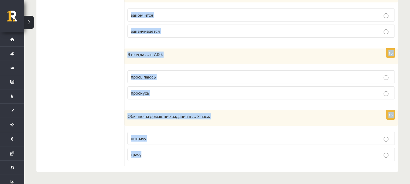
drag, startPoint x: 130, startPoint y: 24, endPoint x: 233, endPoint y: 153, distance: 165.9
copy form "Выберите правильную форму глагола (НСВ / СВ). 1p Утром я … дома. завтракаю поза…"
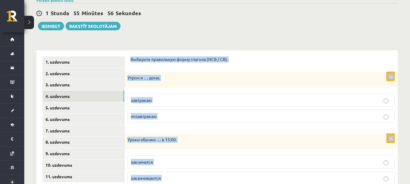
scroll to position [83, 0]
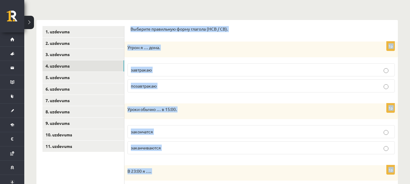
click at [192, 67] on p "завтракаю" at bounding box center [261, 70] width 261 height 6
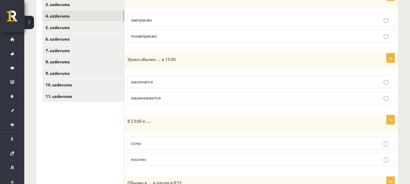
scroll to position [144, 0]
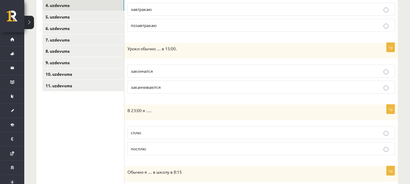
click at [197, 90] on p "заканчиваются" at bounding box center [261, 87] width 261 height 6
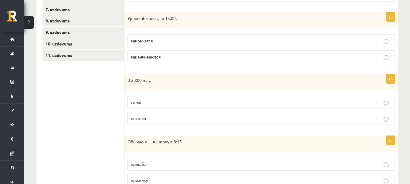
click at [163, 103] on p "сплю" at bounding box center [261, 102] width 261 height 6
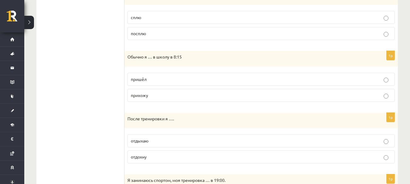
scroll to position [265, 0]
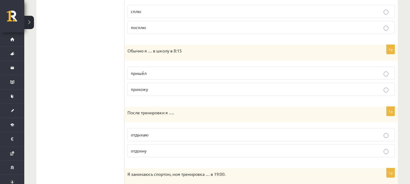
click at [175, 90] on p "прихожу" at bounding box center [261, 89] width 261 height 6
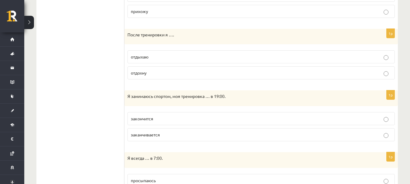
scroll to position [356, 0]
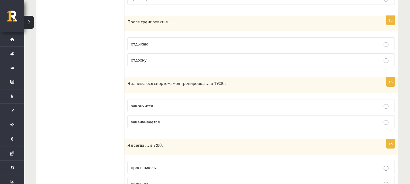
click at [167, 48] on label "отдыхаю" at bounding box center [261, 43] width 267 height 13
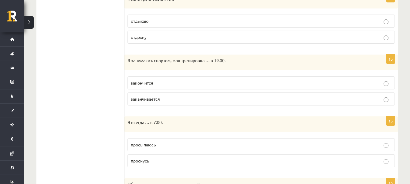
scroll to position [417, 0]
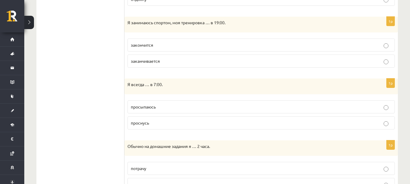
click at [196, 60] on p "заканчивается" at bounding box center [261, 61] width 261 height 6
click at [206, 41] on label "закончится" at bounding box center [261, 45] width 267 height 13
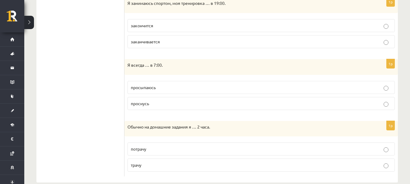
scroll to position [447, 0]
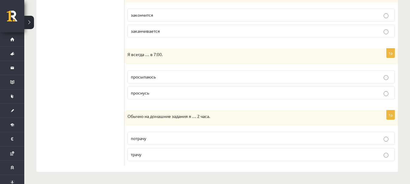
click at [188, 77] on p "просыпаюсь" at bounding box center [261, 77] width 261 height 6
click at [187, 154] on p "трачу" at bounding box center [261, 154] width 261 height 6
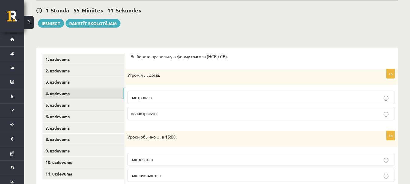
scroll to position [53, 0]
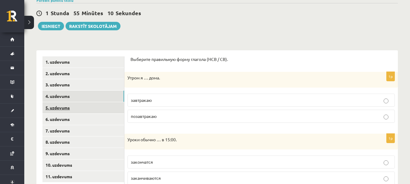
click at [58, 111] on link "5. uzdevums" at bounding box center [84, 107] width 82 height 11
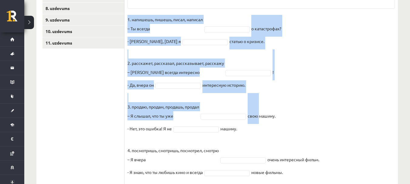
scroll to position [248, 0]
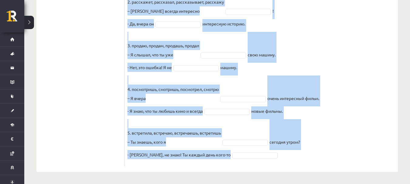
drag, startPoint x: 128, startPoint y: 69, endPoint x: 293, endPoint y: 153, distance: 185.3
click at [293, 153] on div "10p Выберите правильную форму глагола (НСВ / СВ). Pieejamie vārdi встретишь смо…" at bounding box center [261, 16] width 274 height 299
copy div "Выберите правильную форму глагола (НСВ / СВ). Pieejamie vārdi встретишь смотриш…"
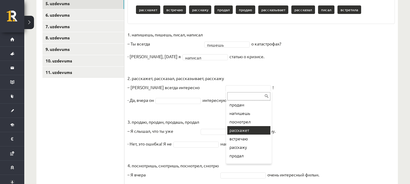
scroll to position [91, 0]
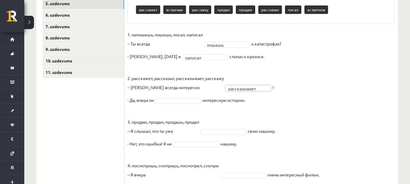
click at [169, 97] on fieldset "**********" at bounding box center [261, 134] width 267 height 209
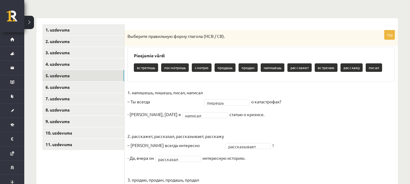
scroll to position [68, 0]
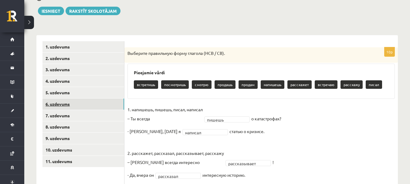
click at [74, 104] on link "6. uzdevums" at bounding box center [84, 104] width 82 height 11
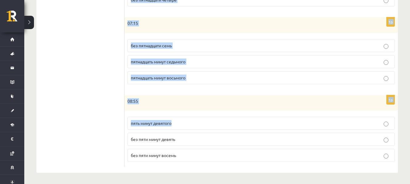
scroll to position [342, 0]
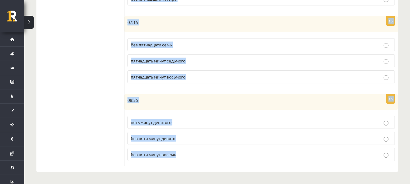
drag, startPoint x: 132, startPoint y: 44, endPoint x: 284, endPoint y: 158, distance: 190.4
copy form "Сколько времени? Выберите правильный вариант. 1p 17:05 пять минут шестого без п…"
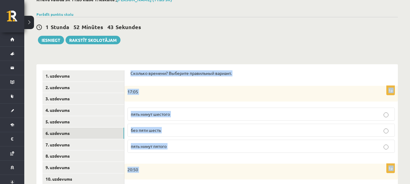
scroll to position [69, 0]
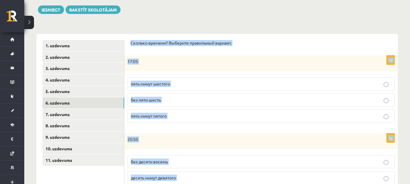
click at [180, 84] on p "пять минут шестого" at bounding box center [261, 84] width 261 height 6
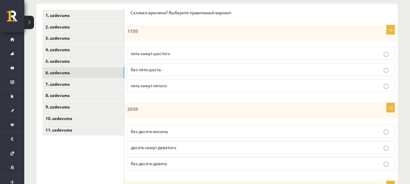
scroll to position [130, 0]
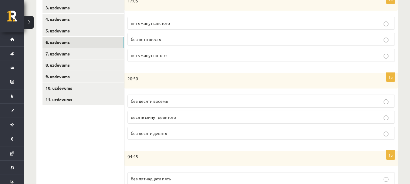
click at [213, 137] on p "без десяти девять" at bounding box center [261, 133] width 261 height 6
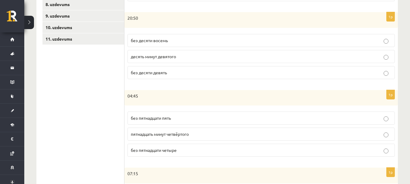
scroll to position [221, 0]
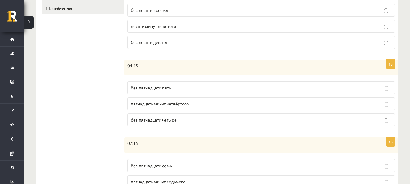
click at [181, 85] on label "без пятнадцати пять" at bounding box center [261, 87] width 267 height 13
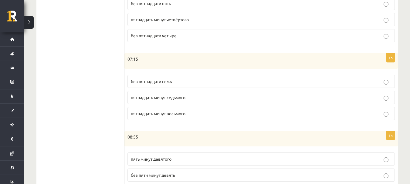
scroll to position [312, 0]
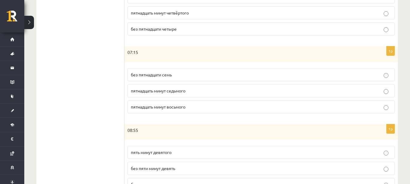
click at [197, 107] on p "пятнадцать минут восьмого" at bounding box center [261, 107] width 261 height 6
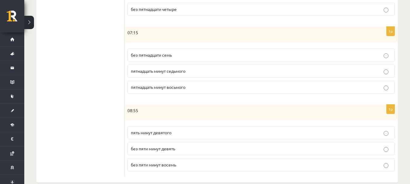
scroll to position [342, 0]
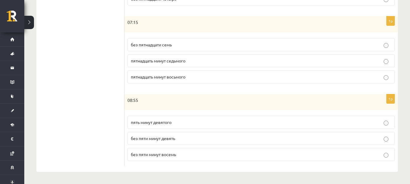
click at [189, 60] on p "пятнадцать минут седьмого" at bounding box center [261, 61] width 261 height 6
click at [220, 153] on p "без пяти минут восемь" at bounding box center [261, 154] width 261 height 6
click at [208, 135] on label "без пяти минут девять" at bounding box center [261, 138] width 267 height 13
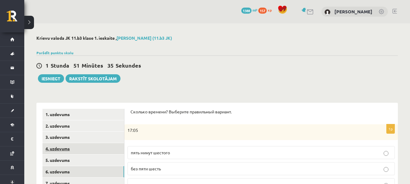
scroll to position [61, 0]
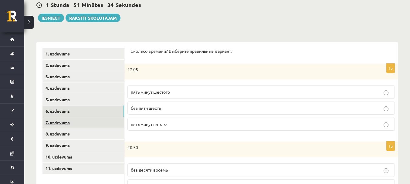
click at [81, 121] on link "7. uzdevums" at bounding box center [84, 122] width 82 height 11
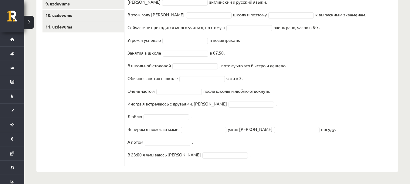
drag, startPoint x: 130, startPoint y: 78, endPoint x: 330, endPoint y: 135, distance: 207.4
click at [330, 135] on div "16p Выберите правильную форму глагола Pieejamie vārdi кататься на велосипеде уч…" at bounding box center [261, 40] width 274 height 254
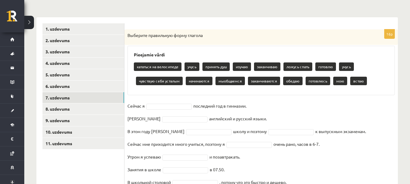
scroll to position [81, 0]
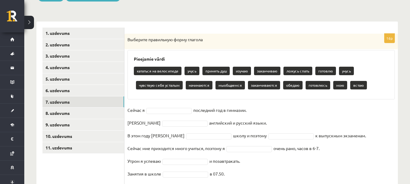
click at [131, 43] on p "Выберите правильную форму глагола" at bounding box center [246, 40] width 237 height 6
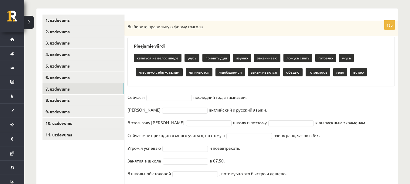
drag, startPoint x: 129, startPoint y: 59, endPoint x: 355, endPoint y: 130, distance: 236.7
click at [355, 130] on div "16p Выберите правильную форму глагола Pieejamie vārdi кататься на велосипеде уч…" at bounding box center [261, 148] width 274 height 254
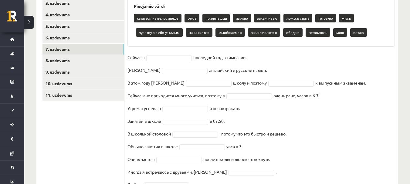
scroll to position [51, 0]
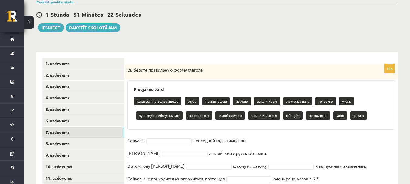
click at [136, 99] on p "кататься на велосипеде" at bounding box center [158, 101] width 48 height 9
drag, startPoint x: 130, startPoint y: 96, endPoint x: 269, endPoint y: 133, distance: 143.8
drag, startPoint x: 149, startPoint y: 87, endPoint x: 145, endPoint y: 87, distance: 4.6
click at [148, 87] on div "Pieejamie vārdi кататься на велосипеде учусь принять душ изучаю заканчиваю ложу…" at bounding box center [261, 104] width 267 height 49
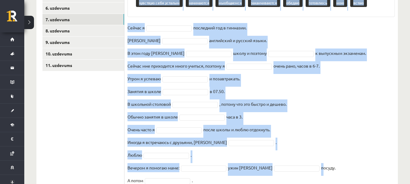
scroll to position [203, 0]
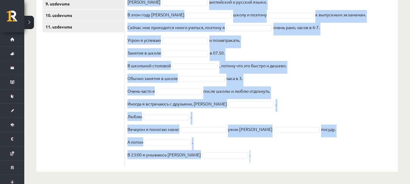
drag, startPoint x: 127, startPoint y: 87, endPoint x: 313, endPoint y: 169, distance: 203.4
click at [313, 169] on div "16p Выберите правильную форму глагола Pieejamie vārdi кататься на велосипеде уч…" at bounding box center [261, 36] width 274 height 272
copy div "Pieejamie vārdi кататься на велосипеде учусь принять душ изучаю заканчиваю ложу…"
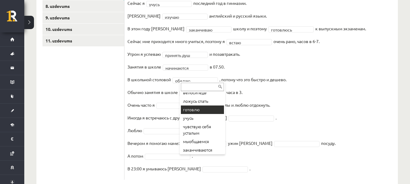
scroll to position [29, 0]
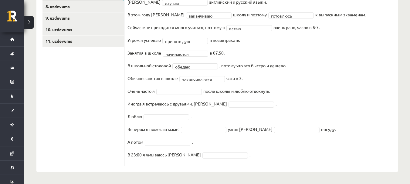
click at [174, 88] on fieldset "**********" at bounding box center [261, 74] width 267 height 179
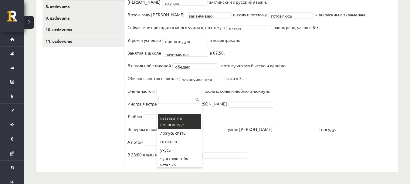
scroll to position [20, 0]
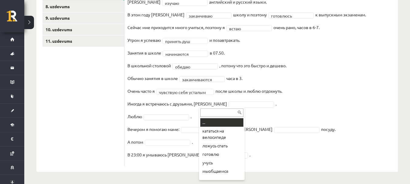
drag, startPoint x: 226, startPoint y: 107, endPoint x: 222, endPoint y: 106, distance: 4.8
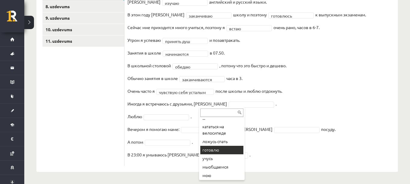
scroll to position [5, 0]
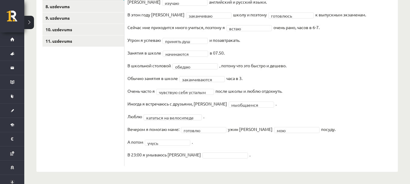
click at [197, 160] on fieldset "**********" at bounding box center [261, 74] width 267 height 179
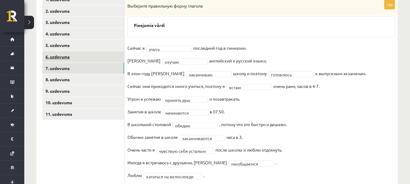
scroll to position [114, 0]
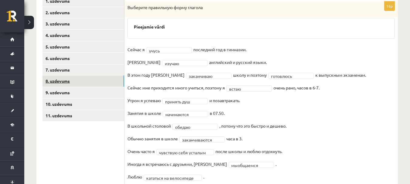
click at [104, 80] on link "8. uzdevums" at bounding box center [84, 81] width 82 height 11
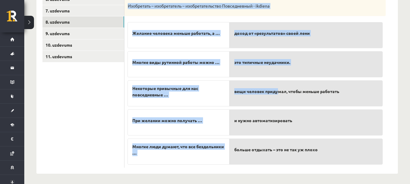
scroll to position [175, 0]
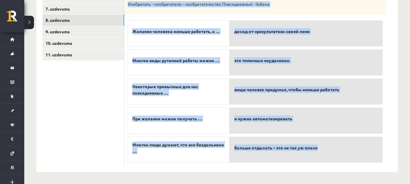
drag, startPoint x: 126, startPoint y: 65, endPoint x: 322, endPoint y: 154, distance: 215.2
click at [322, 154] on div "5p Прослушайте текст и соедините начало и конец предложений. https://www.zvaigz…" at bounding box center [254, 53] width 261 height 226
copy div "Обратите внимание! Лень – лениться – ленивый – лентяй / лентяйка Делать – дело …"
click at [126, 120] on div "5p Прослушайте текст и соедините начало и конец предложений. https://www.zvaigz…" at bounding box center [254, 53] width 261 height 226
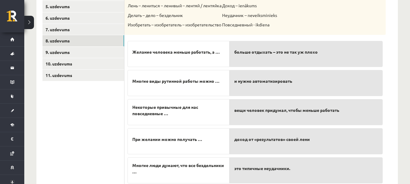
scroll to position [145, 0]
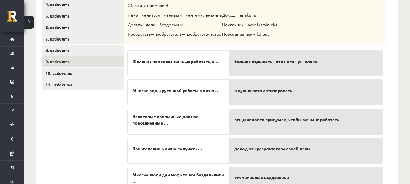
click at [73, 62] on link "9. uzdevums" at bounding box center [84, 61] width 82 height 11
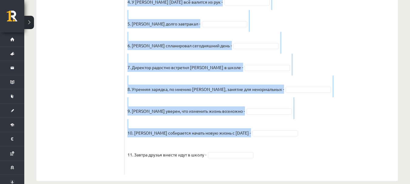
scroll to position [285, 0]
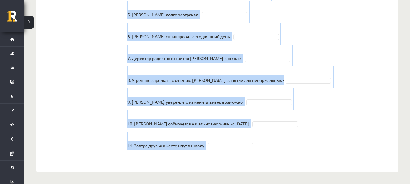
drag, startPoint x: 133, startPoint y: 89, endPoint x: 297, endPoint y: 143, distance: 172.9
copy div "Pieejamie vārdi да нет нет да нет да нет да да нет да нет да нет нет да да нет …"
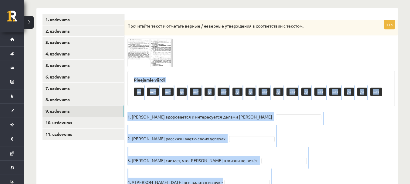
scroll to position [133, 0]
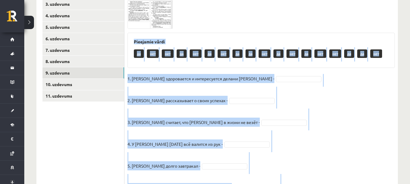
drag, startPoint x: 312, startPoint y: 100, endPoint x: 303, endPoint y: 91, distance: 12.5
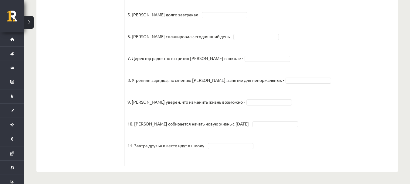
scroll to position [255, 0]
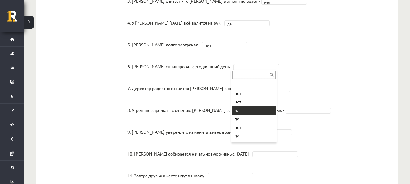
drag, startPoint x: 246, startPoint y: 110, endPoint x: 244, endPoint y: 102, distance: 8.3
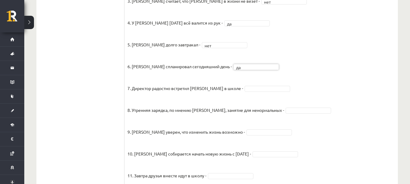
click at [231, 85] on fieldset "1. Эмилс здоровается и интересуется делами Яниса - да ** 2. Янис рассказывает о…" at bounding box center [261, 73] width 267 height 240
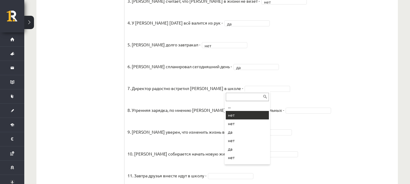
drag, startPoint x: 244, startPoint y: 112, endPoint x: 259, endPoint y: 112, distance: 15.2
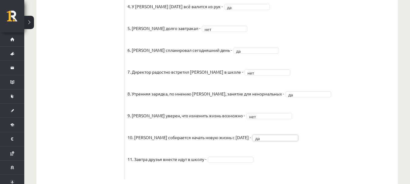
scroll to position [285, 0]
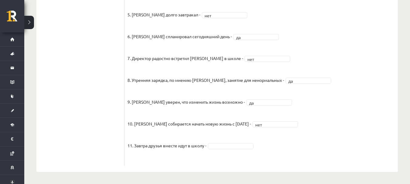
click at [230, 141] on fieldset "1. Эмилс здоровается и интересуется делами Яниса - да ** 2. Янис рассказывает о…" at bounding box center [261, 43] width 267 height 240
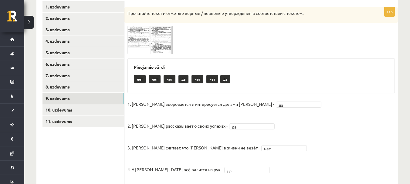
scroll to position [103, 0]
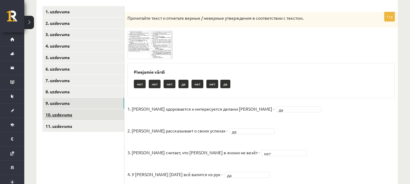
click at [68, 112] on link "10. uzdevums" at bounding box center [84, 114] width 82 height 11
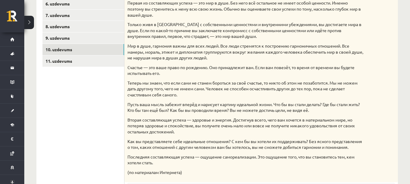
scroll to position [320, 0]
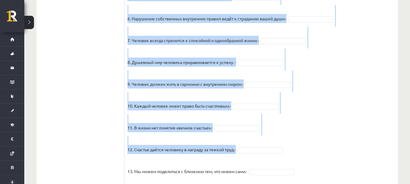
drag, startPoint x: 131, startPoint y: 48, endPoint x: 299, endPoint y: 147, distance: 194.7
click at [298, 147] on fieldset "1. Человек должен жить по составленному плану. - 2. Если хочешь быть успешным –…" at bounding box center [261, 64] width 267 height 319
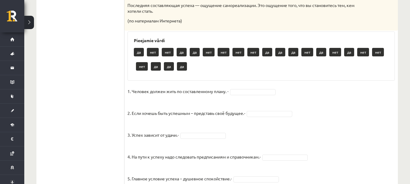
click at [131, 49] on div "Pieejamie vārdi да нет нет да да нет нет нет нет да да да нет да нет да нет нет…" at bounding box center [261, 56] width 267 height 49
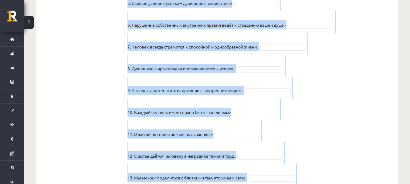
scroll to position [563, 0]
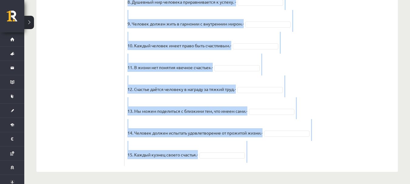
drag, startPoint x: 131, startPoint y: 49, endPoint x: 299, endPoint y: 155, distance: 198.4
copy body "да нет нет да да нет нет нет нет да да да нет да нет да нет нет нет да да да 1.…"
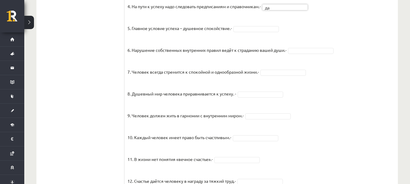
scroll to position [441, 0]
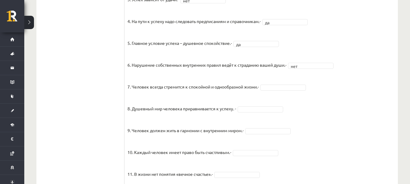
click at [279, 78] on fieldset "1. Человек должен жить по составленному плану. - да ** 2. Если хочешь быть успе…" at bounding box center [261, 110] width 267 height 319
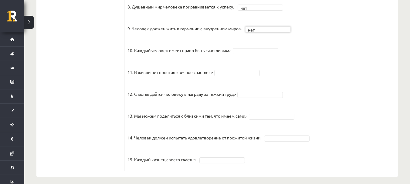
scroll to position [549, 0]
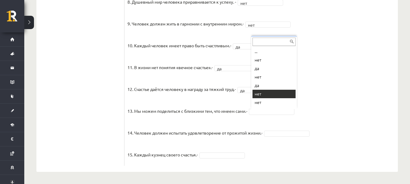
drag, startPoint x: 271, startPoint y: 95, endPoint x: 282, endPoint y: 120, distance: 26.7
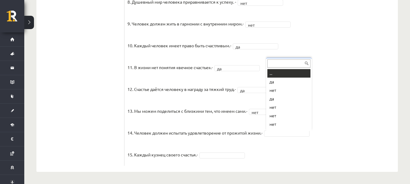
scroll to position [7, 0]
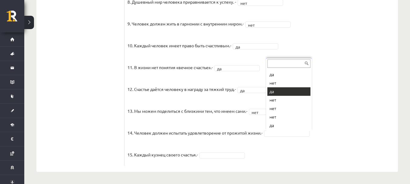
drag, startPoint x: 280, startPoint y: 91, endPoint x: 278, endPoint y: 96, distance: 5.1
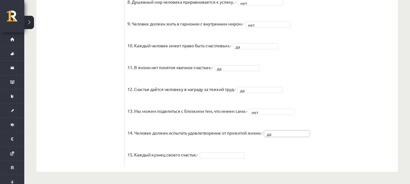
click at [241, 151] on fieldset "1. Человек должен жить по составленному плану. - да ** 2. Если хочешь быть успе…" at bounding box center [261, 3] width 267 height 319
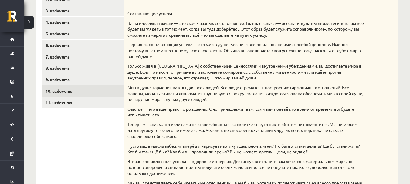
scroll to position [124, 0]
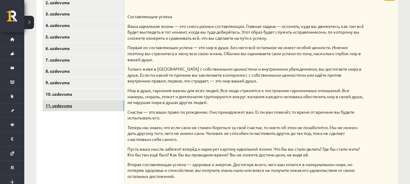
click at [72, 105] on link "11. uzdevums" at bounding box center [84, 105] width 82 height 11
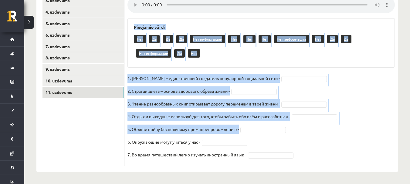
scroll to position [138, 0]
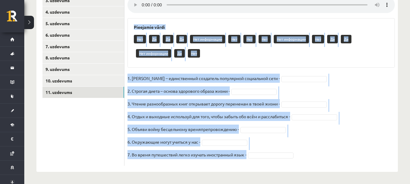
drag, startPoint x: 133, startPoint y: 59, endPoint x: 252, endPoint y: 161, distance: 156.6
click at [278, 169] on div "7p Прослушайте текст и отметьте верные утверждения Pieejamie vārdi Нет Да Да Да…" at bounding box center [261, 69] width 274 height 206
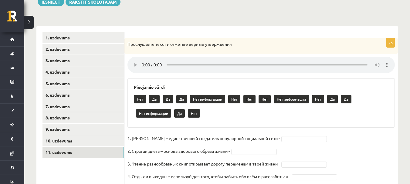
click at [125, 44] on div "Прослушайте текст и отметьте верные утверждения" at bounding box center [261, 46] width 274 height 16
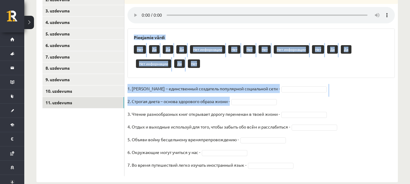
scroll to position [138, 0]
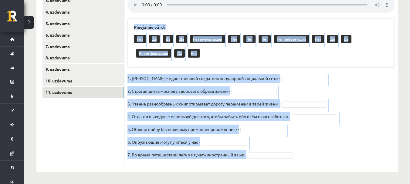
drag, startPoint x: 127, startPoint y: 44, endPoint x: 261, endPoint y: 149, distance: 170.7
click at [277, 155] on div "7p Прослушайте текст и отметьте верные утверждения Pieejamie vārdi Нет Да Да Да…" at bounding box center [261, 72] width 274 height 188
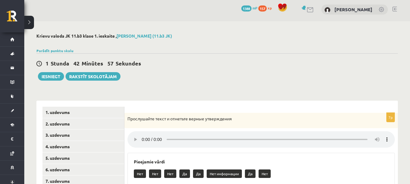
scroll to position [0, 0]
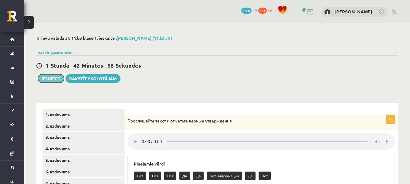
click at [50, 77] on button "Iesniegt" at bounding box center [51, 78] width 26 height 9
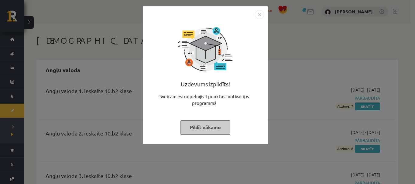
drag, startPoint x: 257, startPoint y: 13, endPoint x: 150, endPoint y: 3, distance: 107.9
click at [257, 13] on img "Close" at bounding box center [259, 14] width 9 height 9
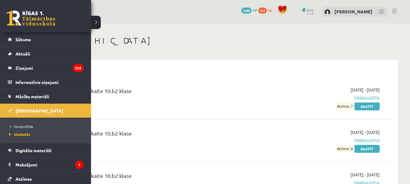
click at [17, 12] on link at bounding box center [31, 18] width 49 height 15
